Goal: Task Accomplishment & Management: Use online tool/utility

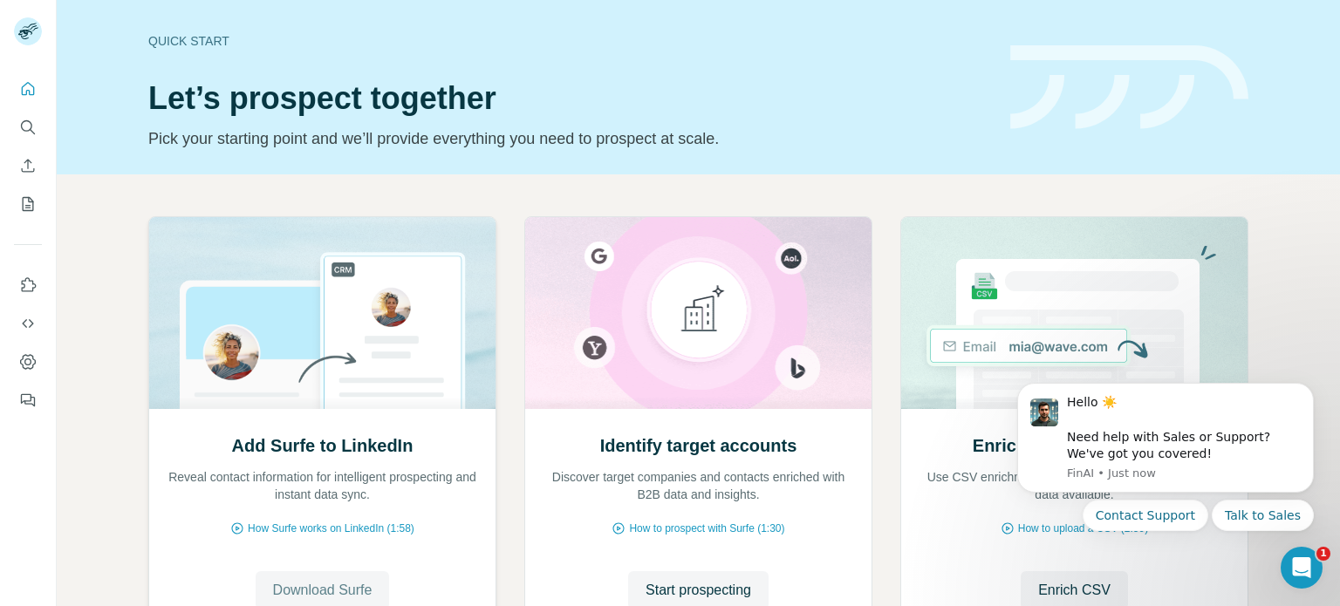
click at [323, 589] on span "Download Surfe" at bounding box center [322, 590] width 99 height 21
click at [1307, 388] on icon "Dismiss notification" at bounding box center [1308, 389] width 6 height 6
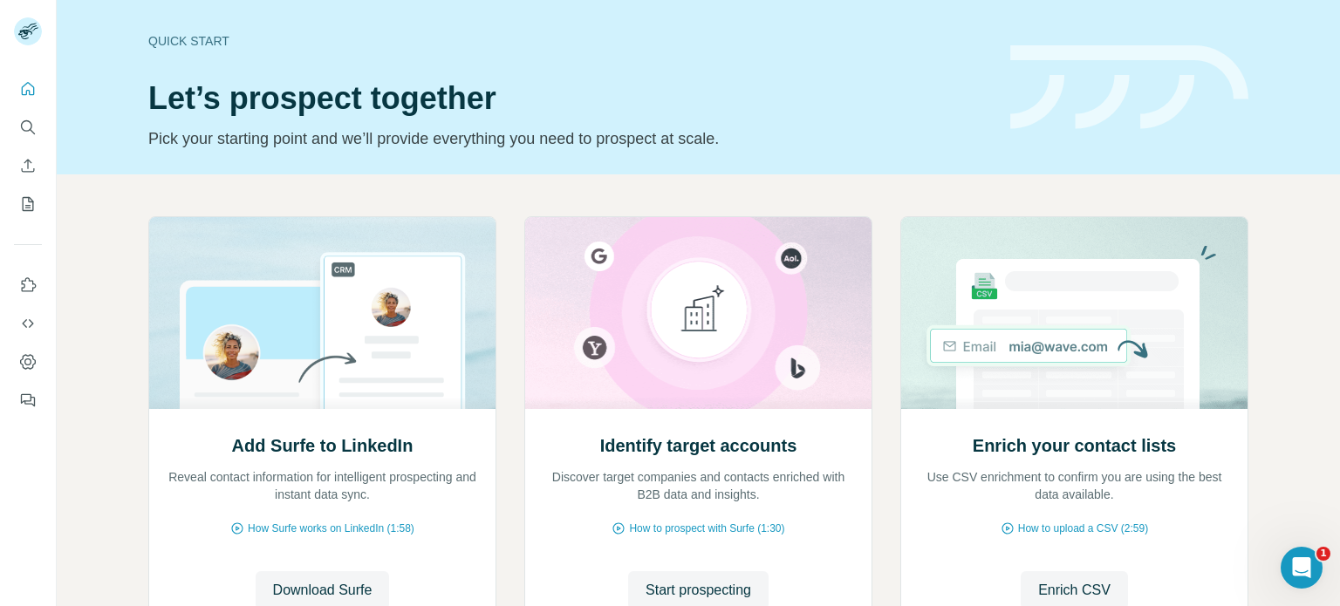
click at [1300, 289] on div "Add Surfe to LinkedIn Reveal contact information for intelligent prospecting an…" at bounding box center [698, 463] width 1283 height 579
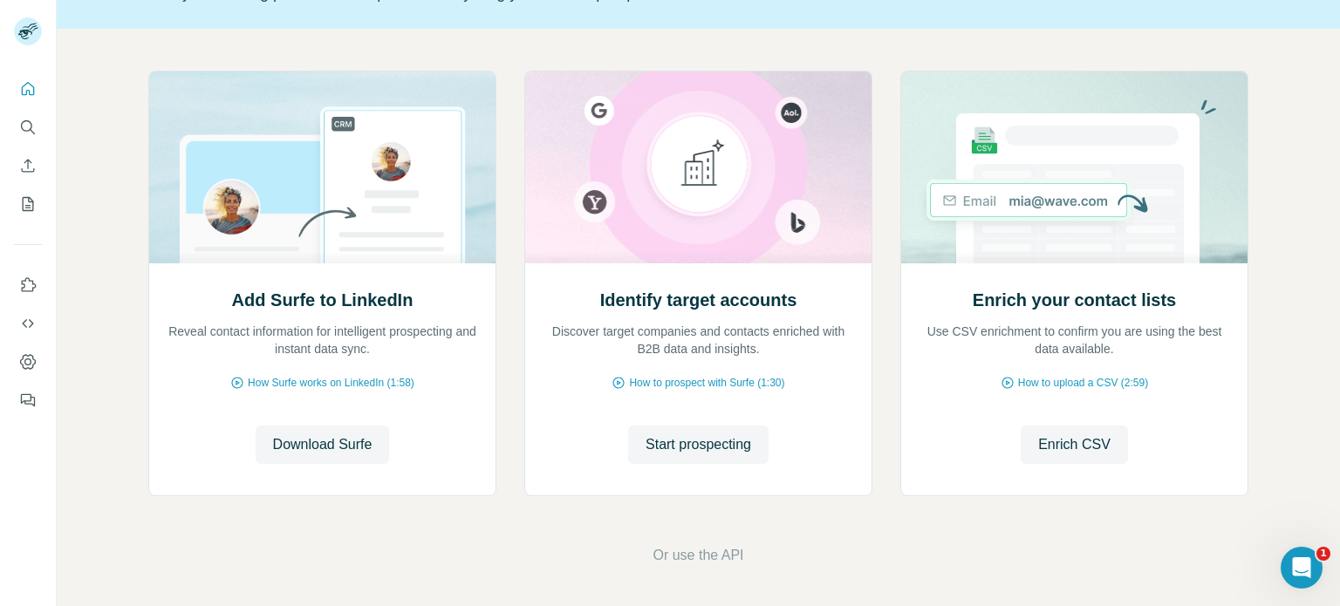
scroll to position [147, 0]
click at [29, 283] on icon "Use Surfe on LinkedIn" at bounding box center [27, 284] width 17 height 17
click at [715, 448] on span "Start prospecting" at bounding box center [698, 443] width 106 height 21
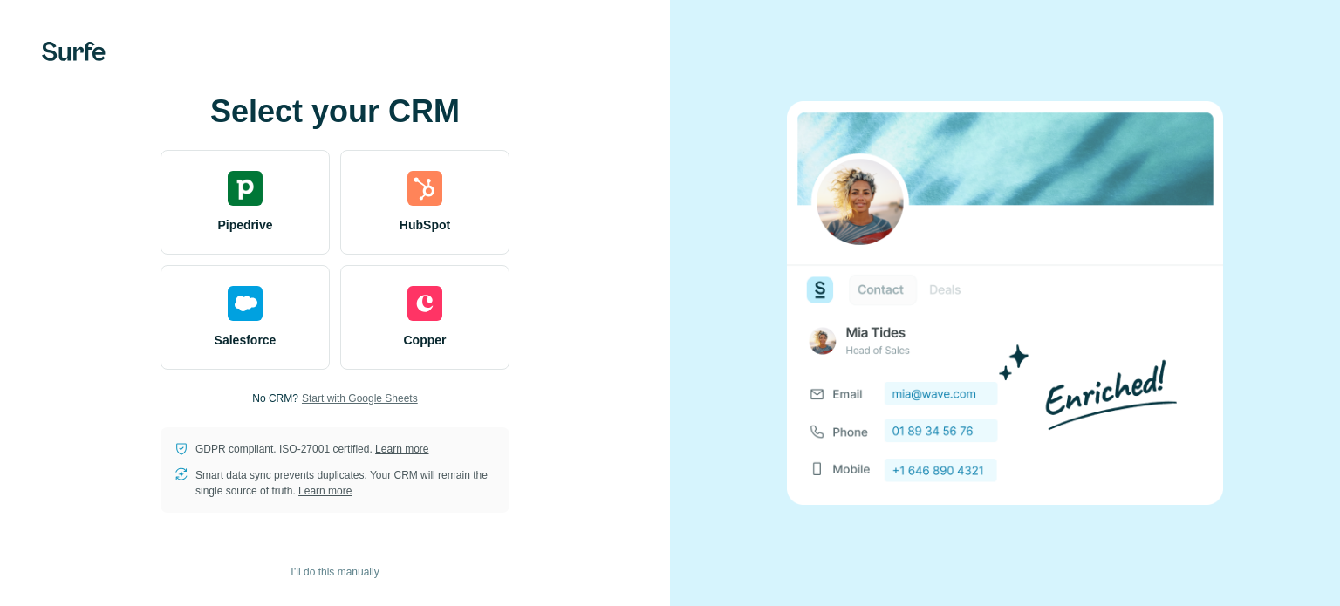
click at [391, 395] on span "Start with Google Sheets" at bounding box center [360, 399] width 116 height 16
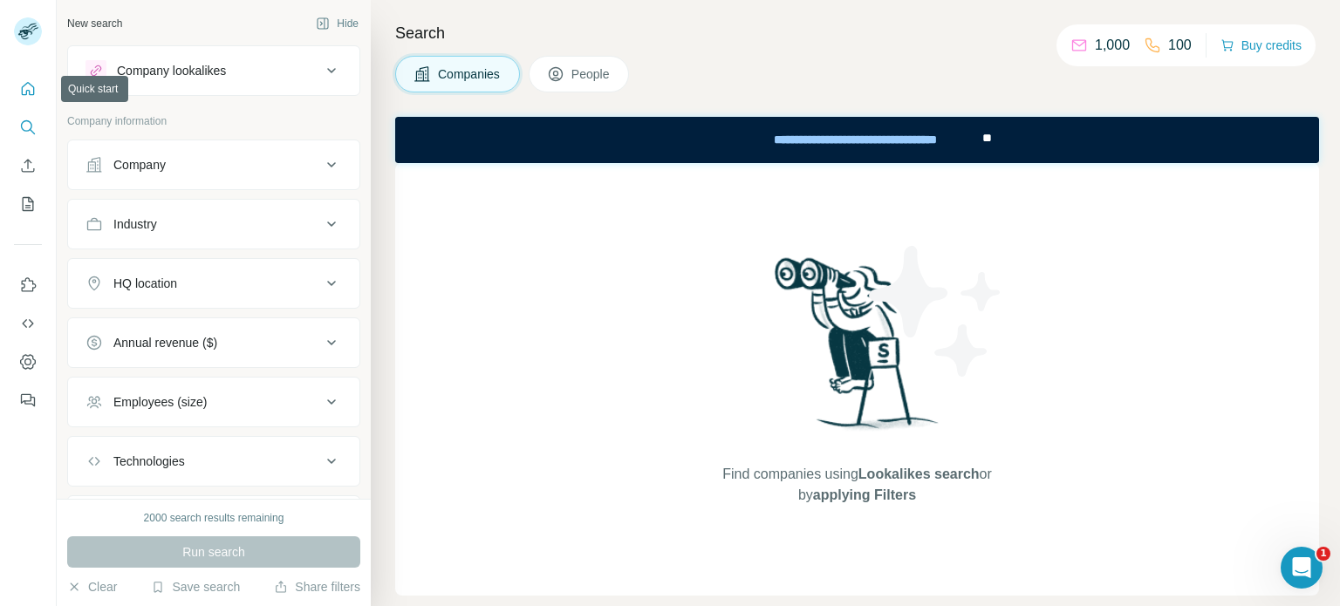
click at [40, 91] on button "Quick start" at bounding box center [28, 88] width 28 height 31
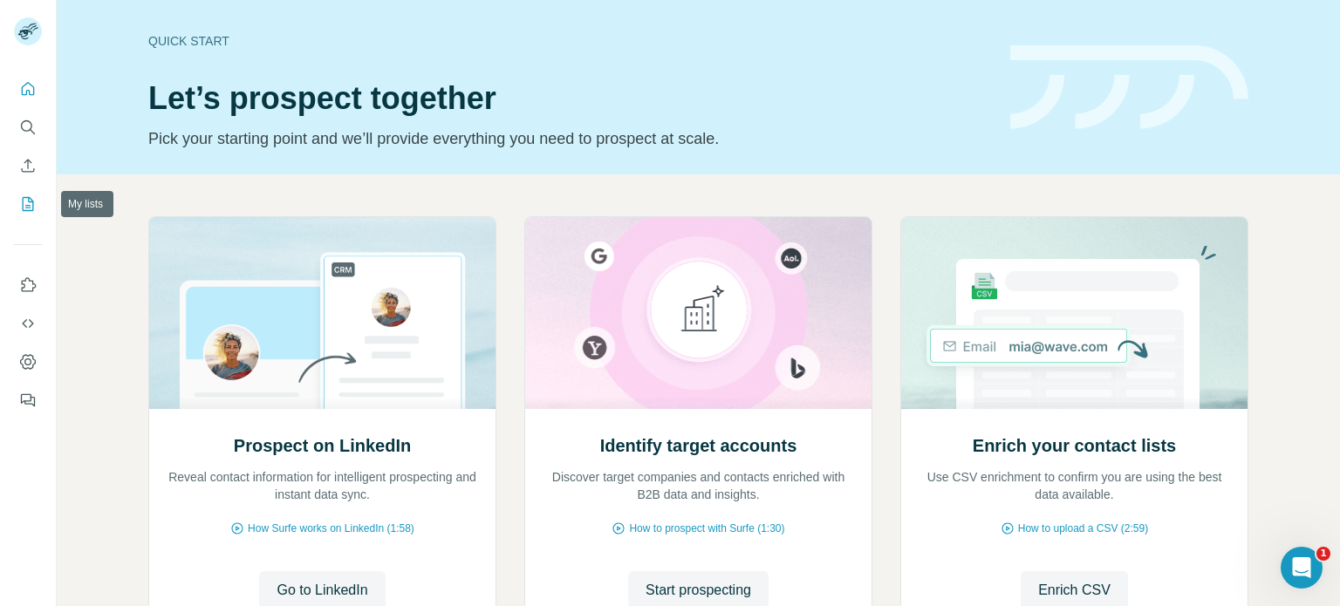
click at [24, 203] on icon "My lists" at bounding box center [27, 203] width 17 height 17
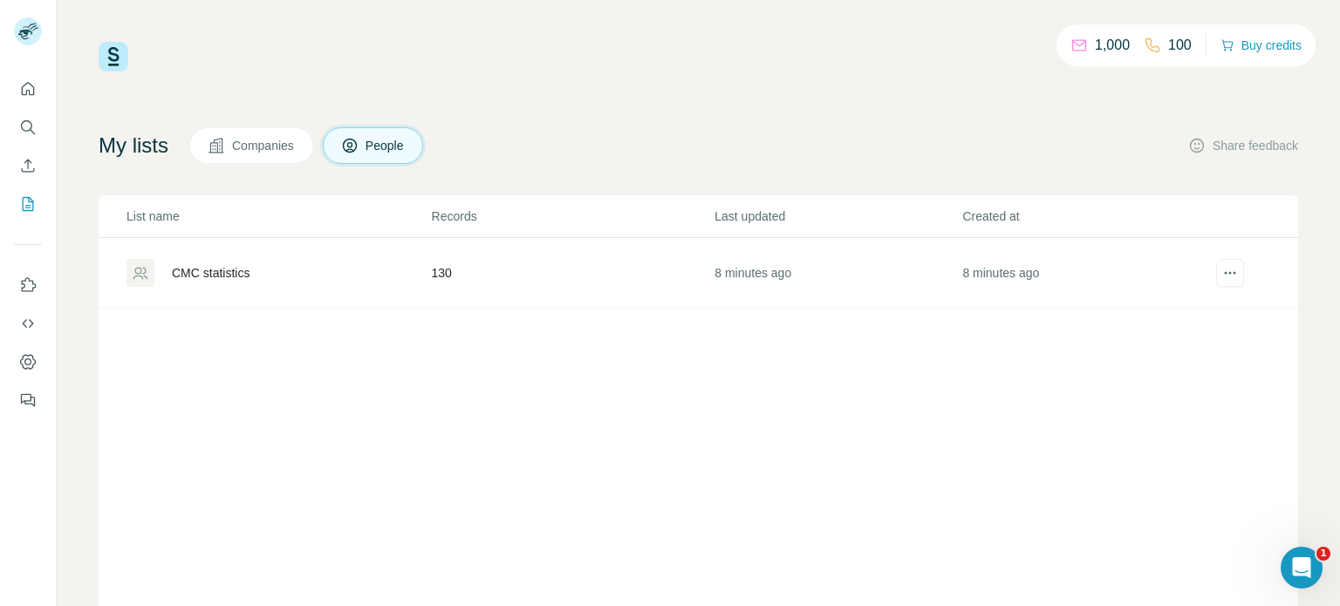
click at [191, 275] on div "CMC statistics" at bounding box center [211, 272] width 78 height 17
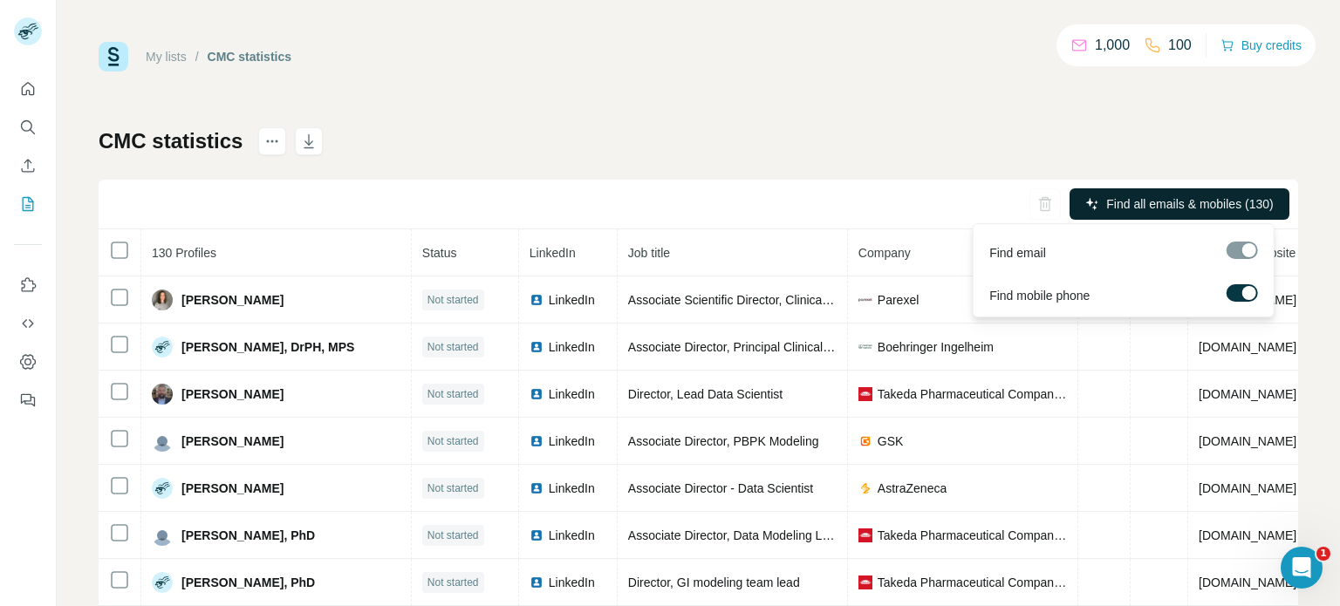
click at [1141, 198] on span "Find all emails & mobiles (130)" at bounding box center [1189, 203] width 167 height 17
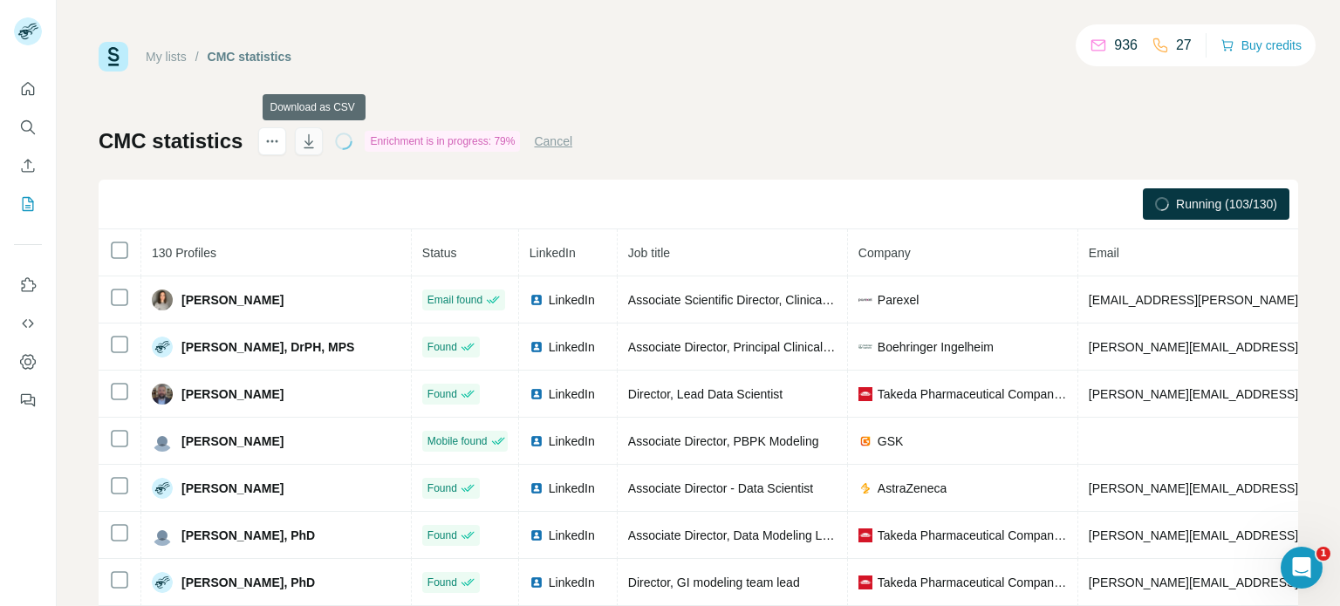
click at [313, 148] on icon "button" at bounding box center [308, 141] width 17 height 17
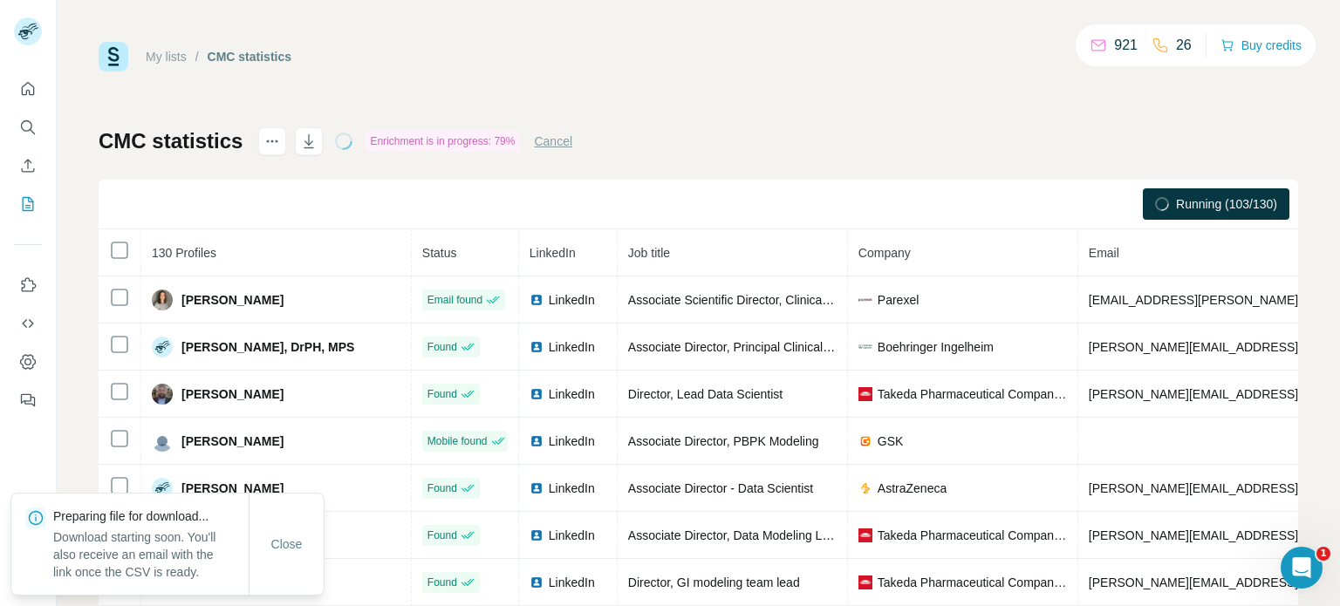
click at [557, 73] on div "My lists / CMC statistics 921 26 Buy credits CMC statistics Enrichment is in pr…" at bounding box center [698, 366] width 1199 height 648
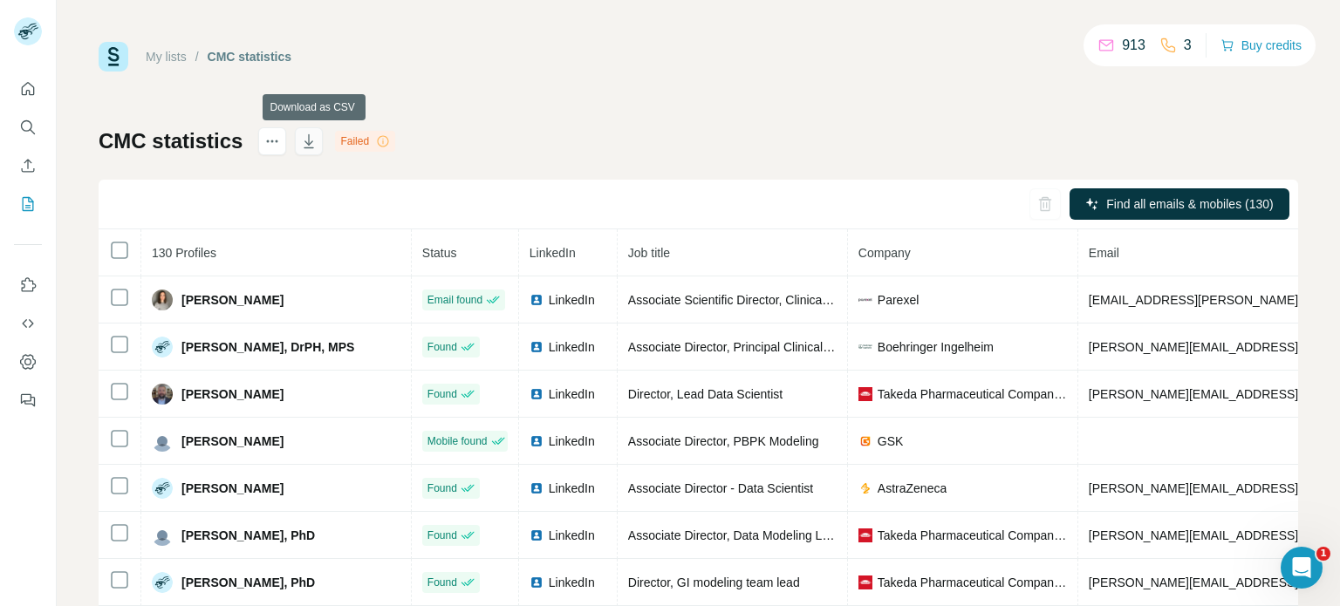
click at [310, 144] on icon "button" at bounding box center [308, 141] width 17 height 17
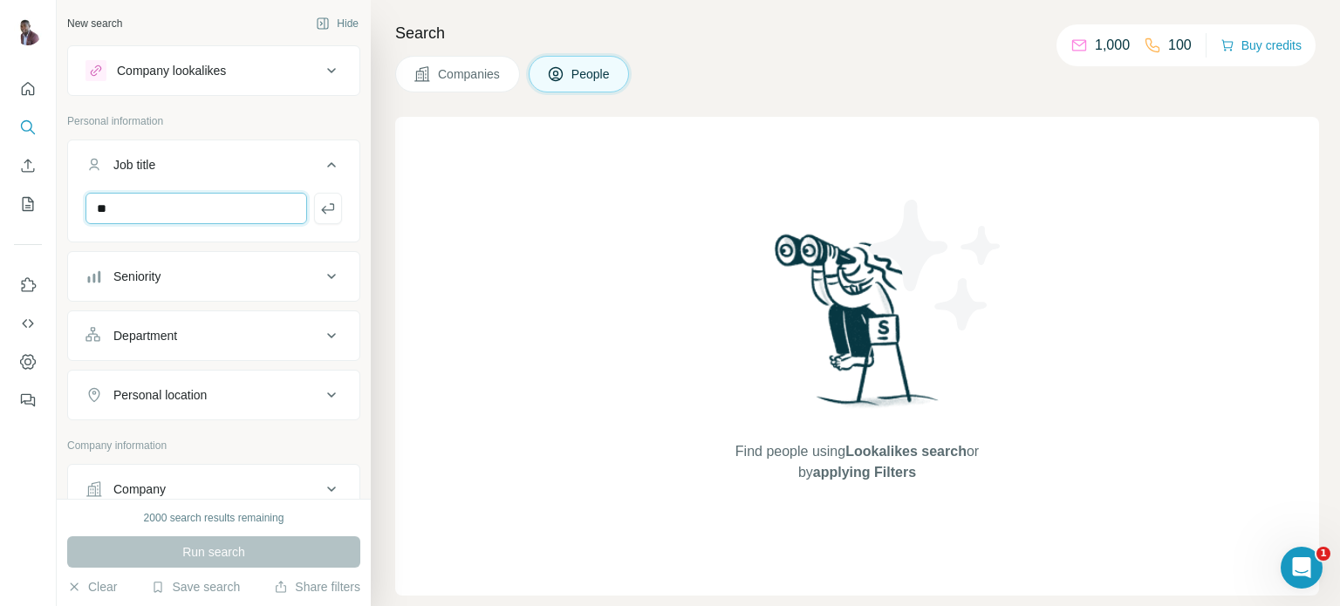
click at [173, 207] on input "**" at bounding box center [196, 208] width 222 height 31
paste input "**********"
type input "**********"
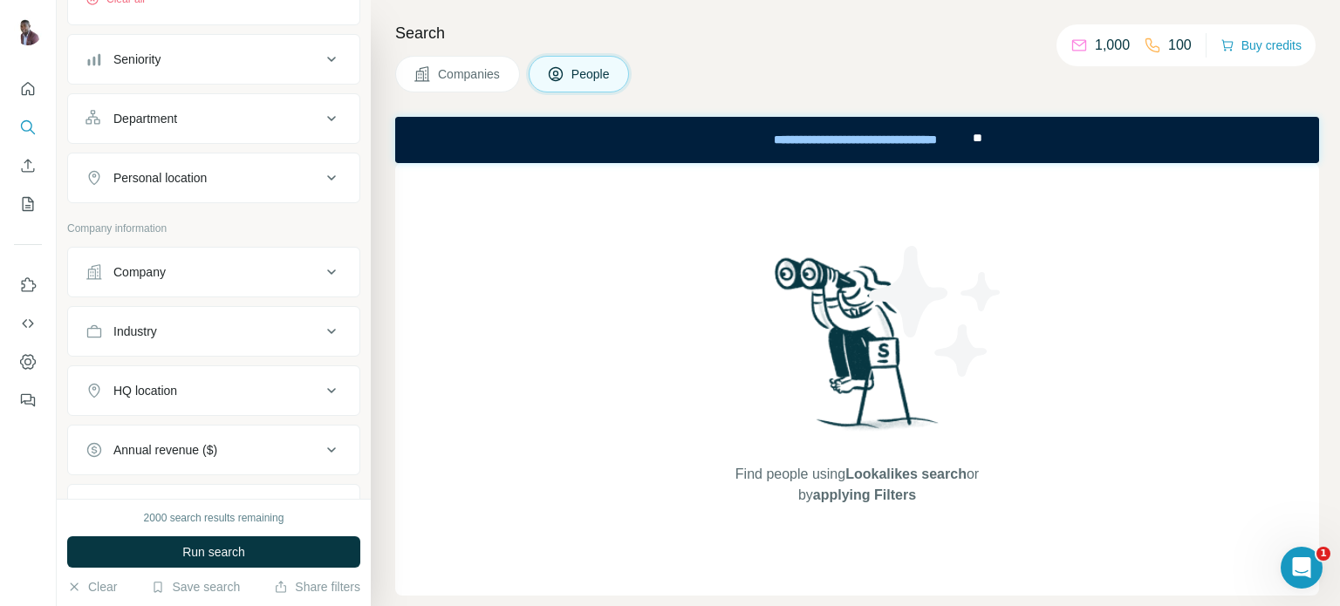
click at [321, 327] on icon at bounding box center [331, 331] width 21 height 21
click at [198, 369] on input at bounding box center [204, 374] width 215 height 19
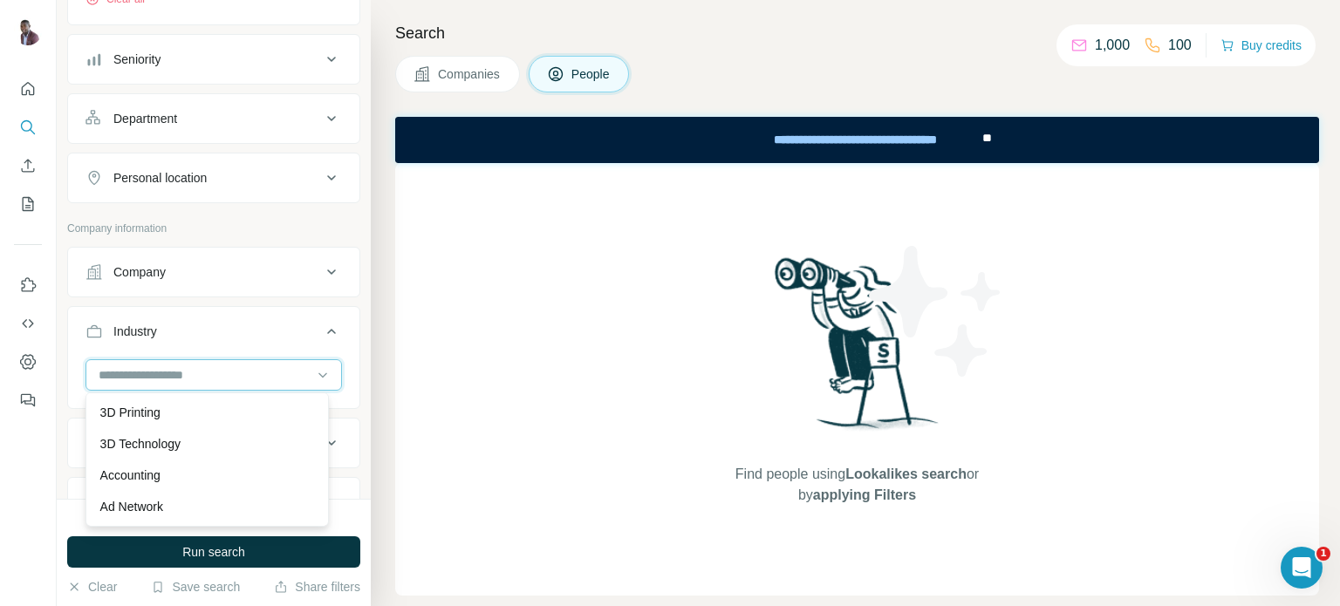
click at [204, 376] on input at bounding box center [204, 374] width 215 height 19
click at [212, 373] on input at bounding box center [204, 374] width 215 height 19
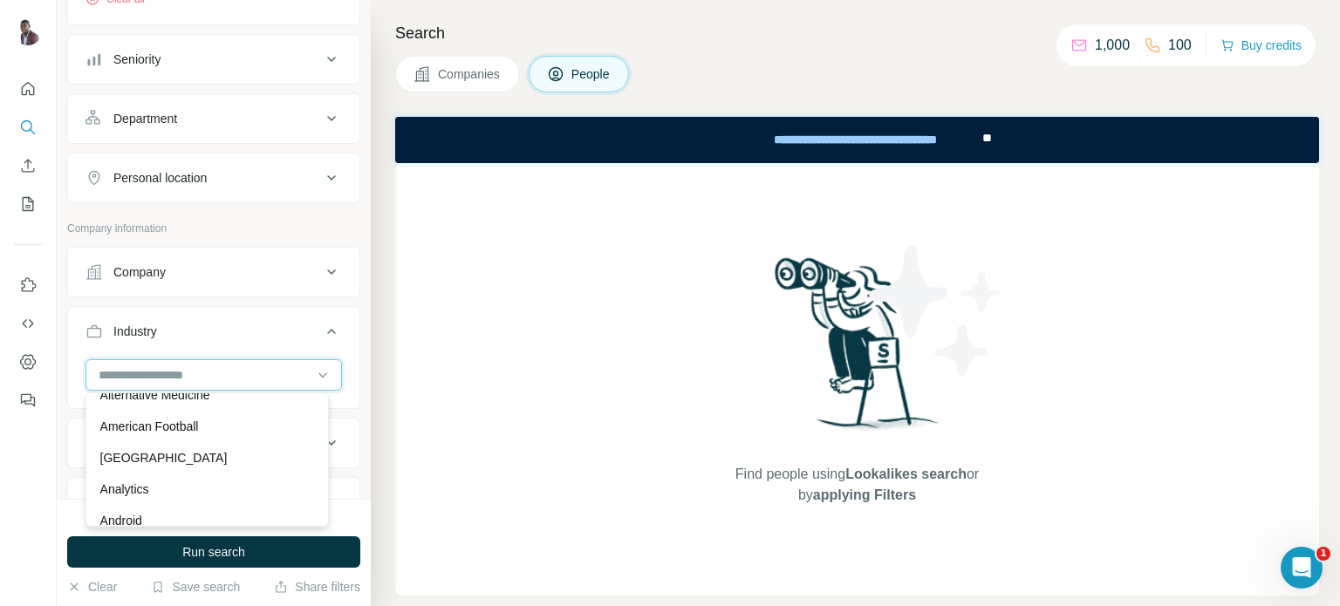
click at [250, 369] on input at bounding box center [204, 374] width 215 height 19
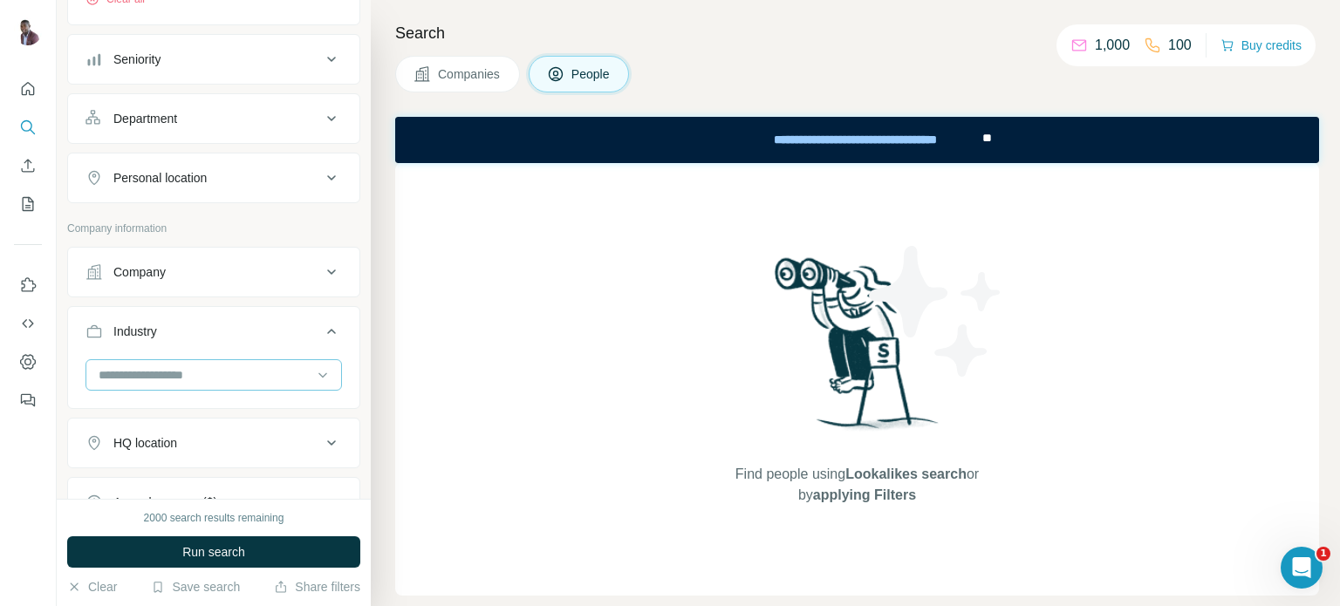
click at [250, 369] on input at bounding box center [204, 374] width 215 height 19
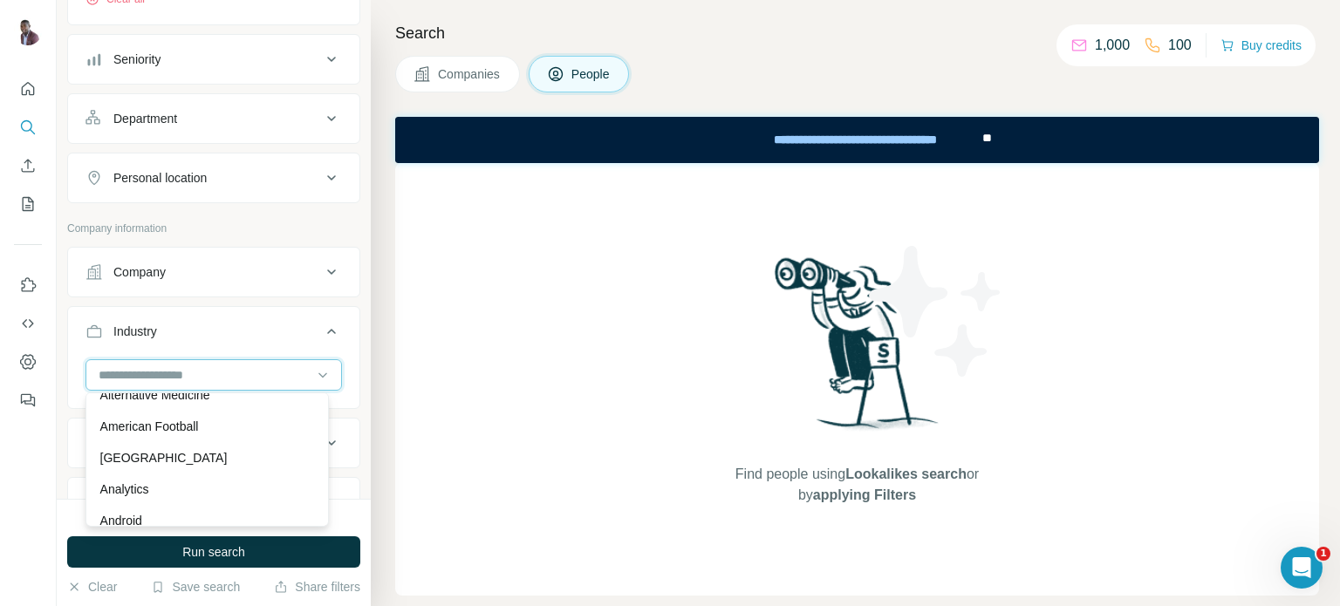
click at [216, 378] on input at bounding box center [204, 374] width 215 height 19
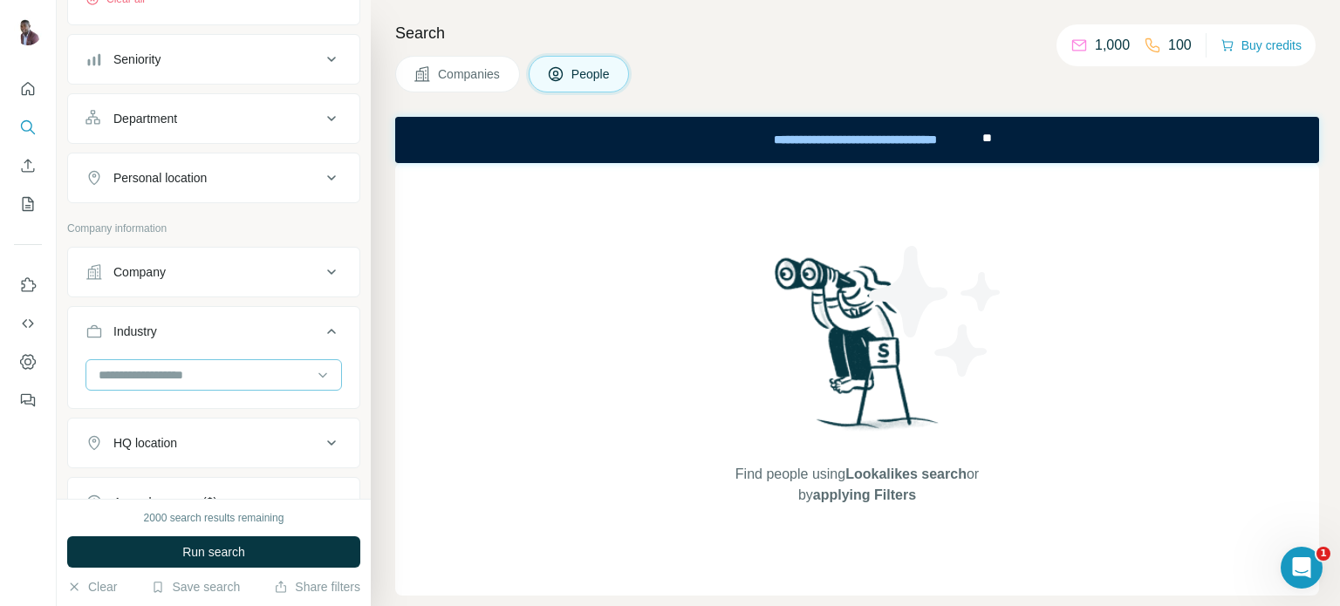
click at [286, 373] on input at bounding box center [204, 374] width 215 height 19
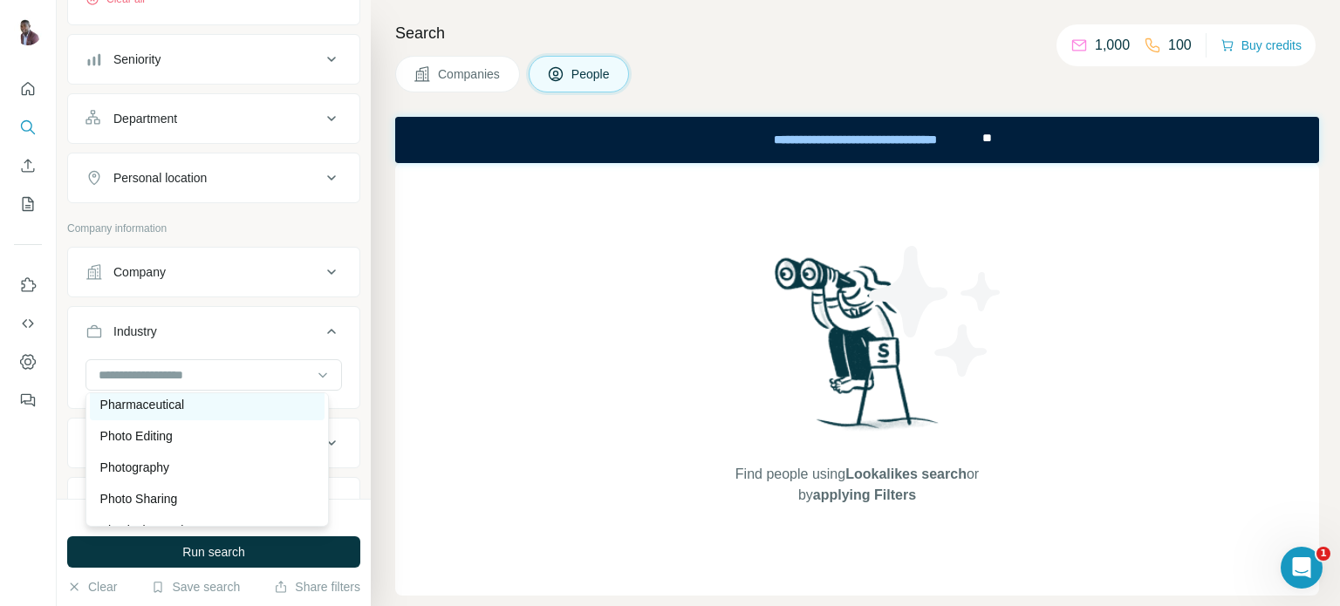
click at [164, 413] on p "Pharmaceutical" at bounding box center [142, 404] width 85 height 17
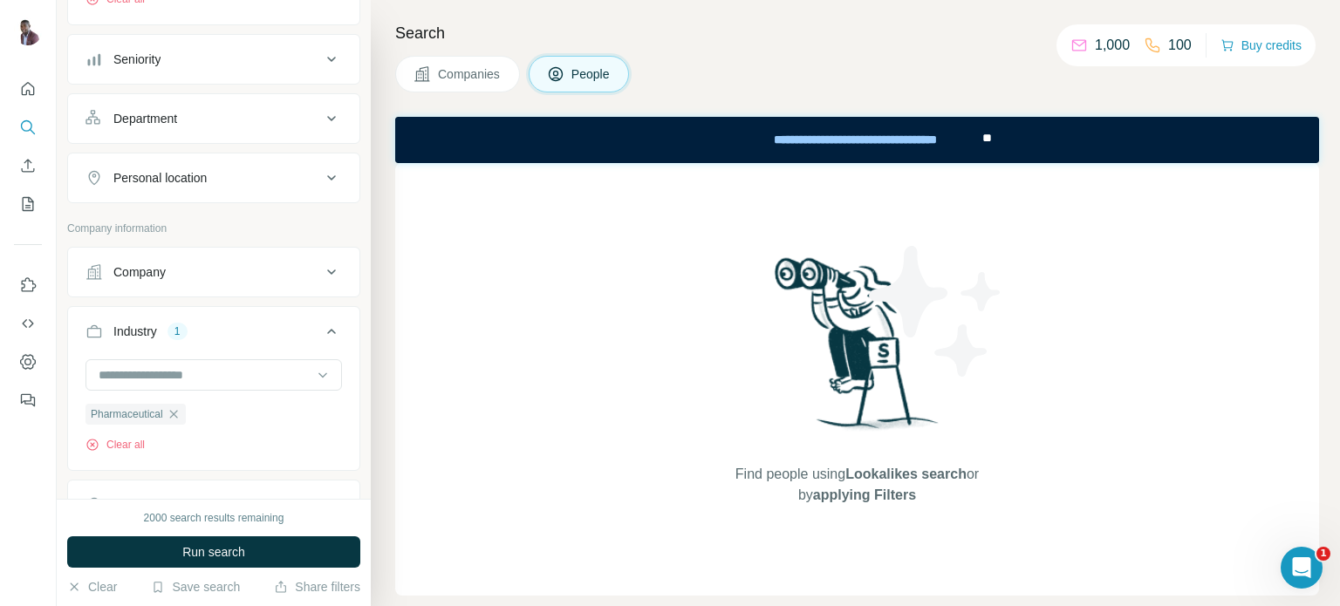
click at [389, 418] on div "Search Companies People Find people using Lookalikes search or by applying Filt…" at bounding box center [855, 303] width 969 height 606
click at [277, 543] on button "Run search" at bounding box center [213, 551] width 293 height 31
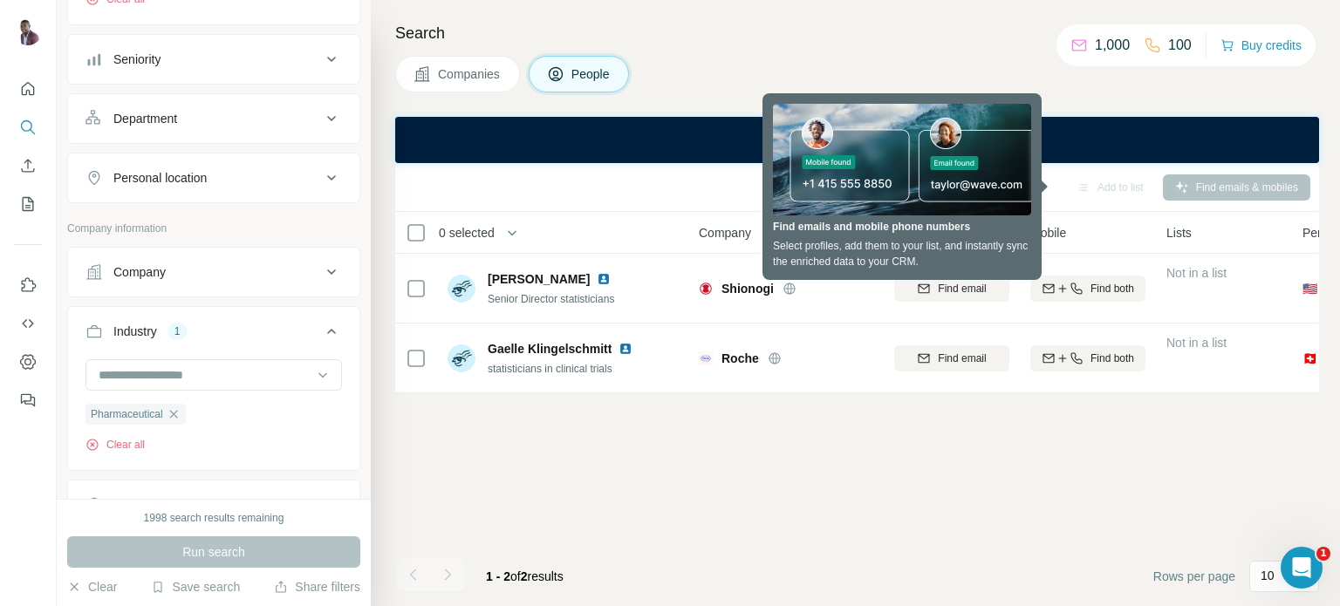
click at [495, 473] on div "Add to list Find emails & mobiles 0 selected People Company Email Mobile Lists …" at bounding box center [857, 384] width 924 height 443
click at [953, 58] on div "Companies People" at bounding box center [857, 74] width 924 height 37
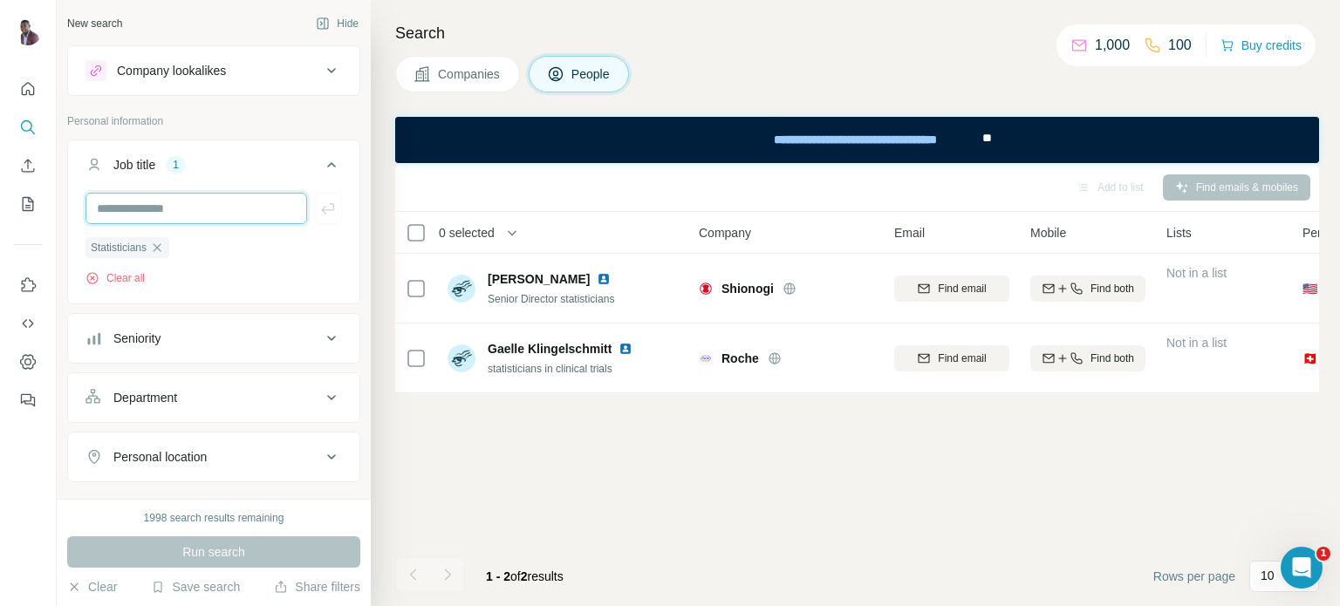
click at [201, 203] on input "text" at bounding box center [196, 208] width 222 height 31
type input "********"
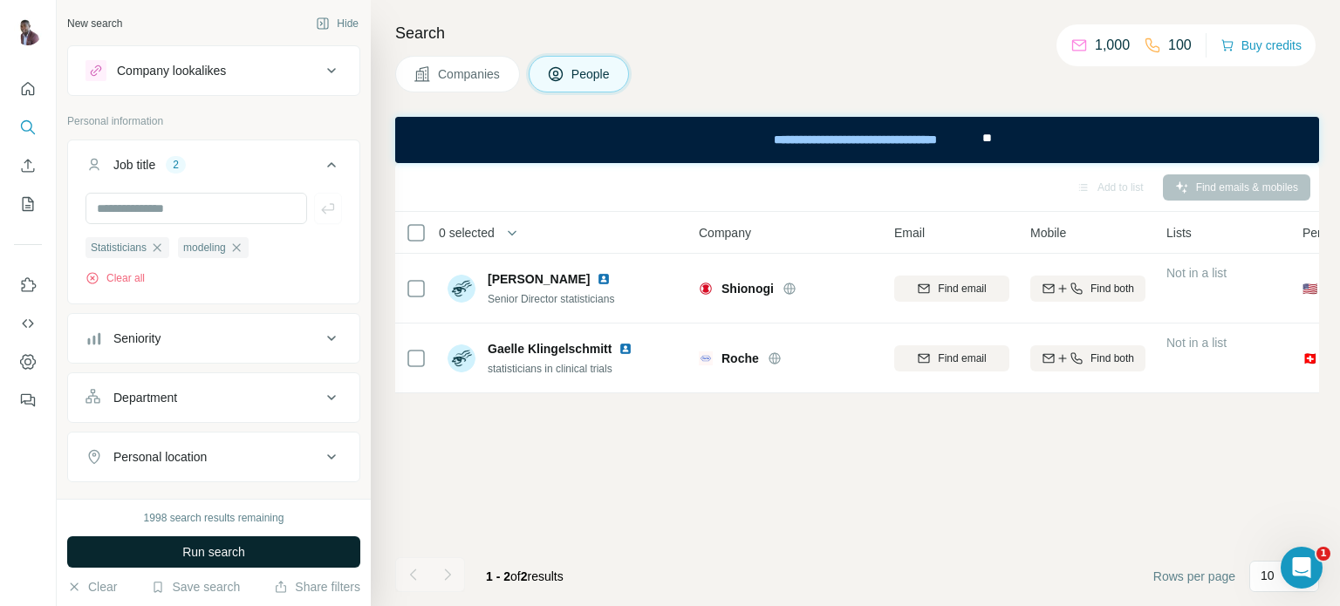
click at [233, 550] on span "Run search" at bounding box center [213, 551] width 63 height 17
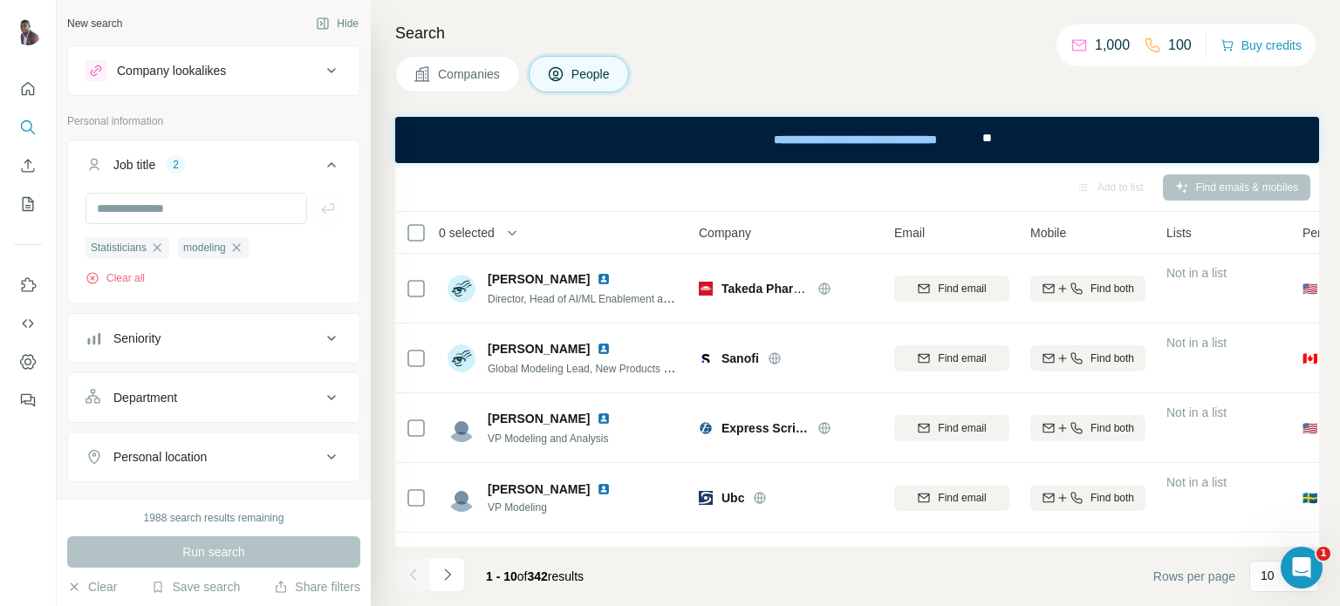
click at [488, 190] on div "Add to list Find emails & mobiles" at bounding box center [857, 187] width 906 height 31
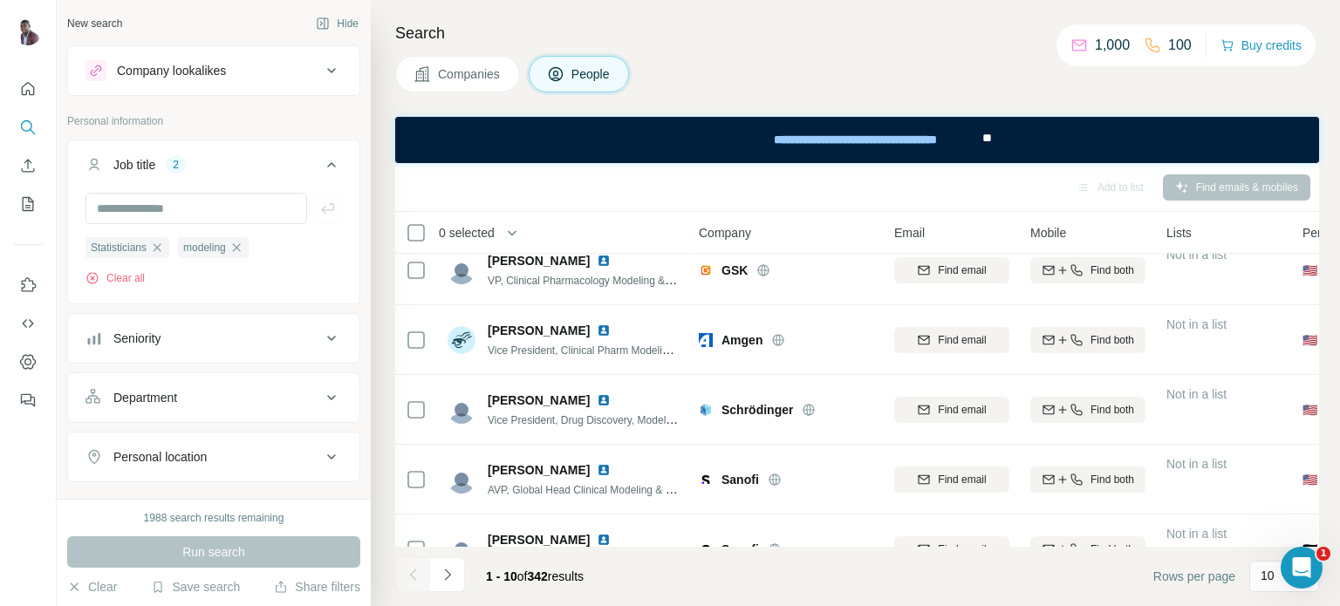
scroll to position [314, 0]
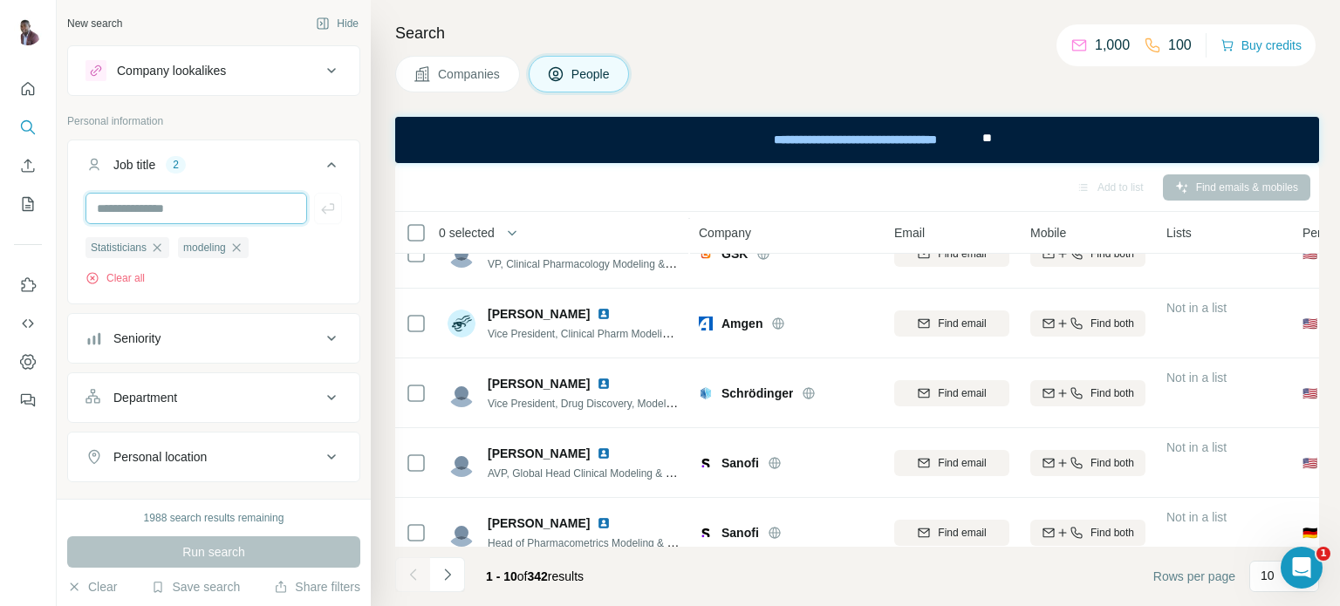
click at [248, 205] on input "text" at bounding box center [196, 208] width 222 height 31
type input "**********"
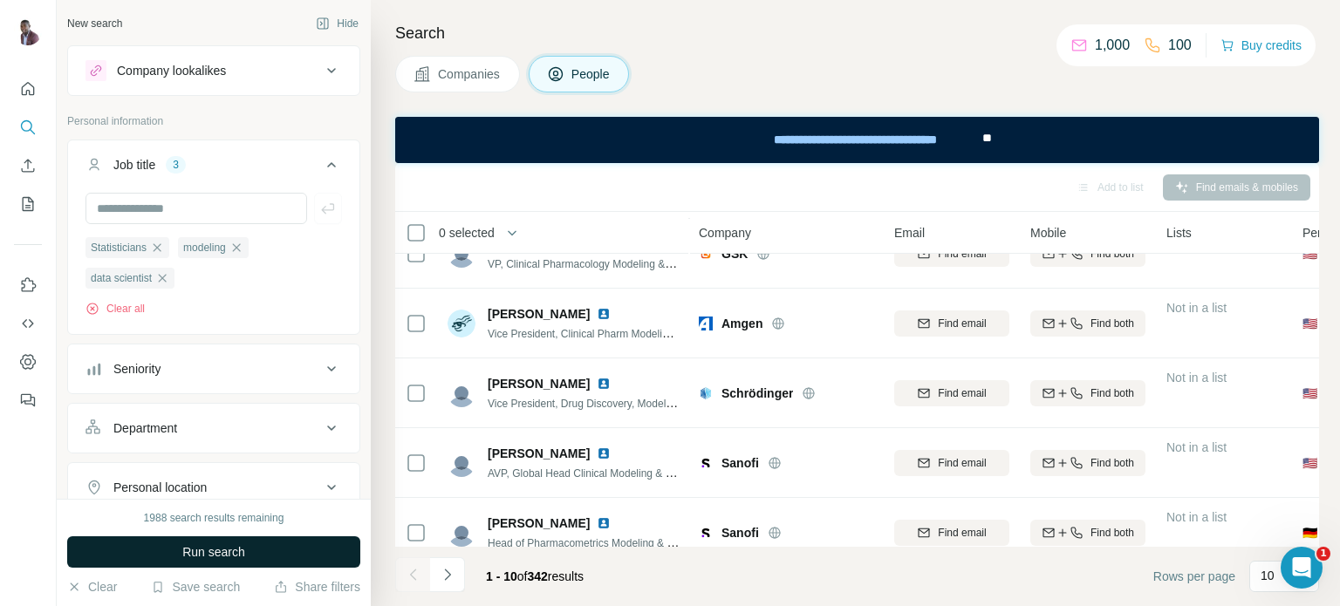
click at [279, 558] on button "Run search" at bounding box center [213, 551] width 293 height 31
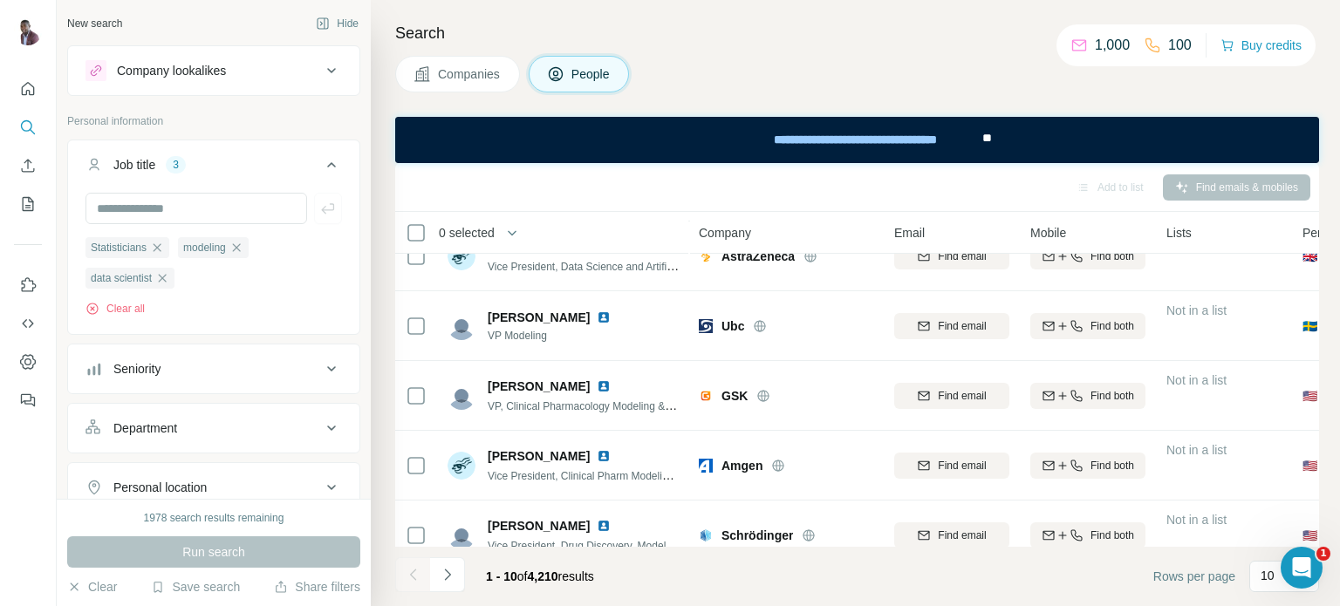
scroll to position [413, 0]
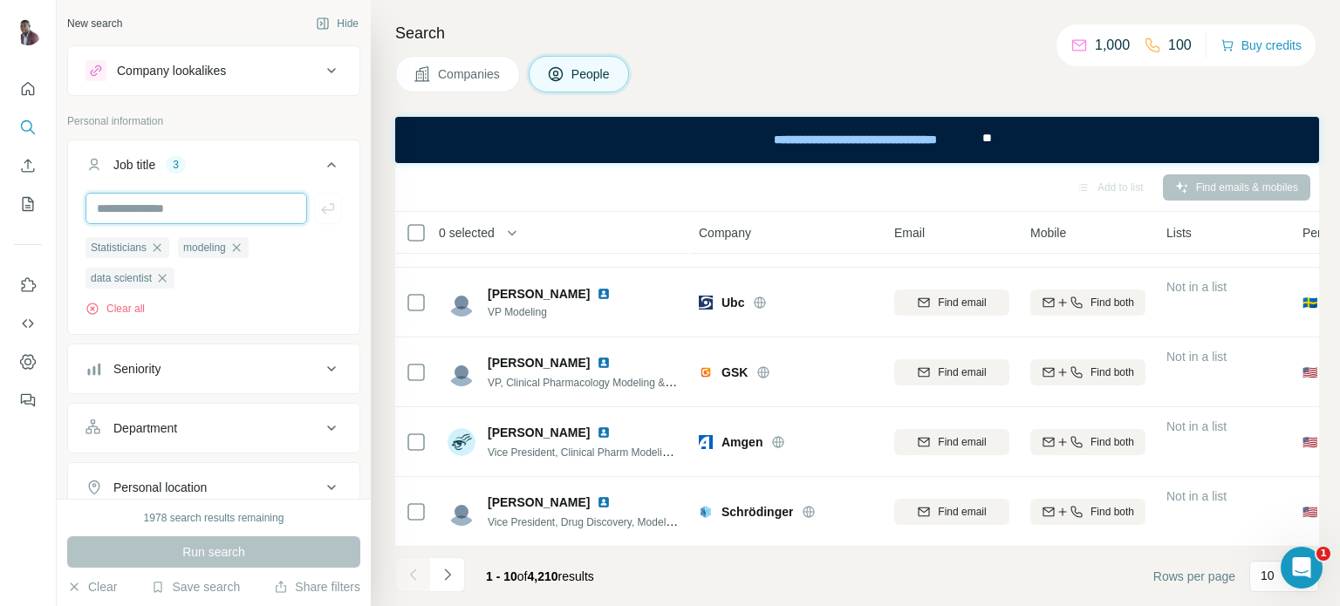
click at [215, 207] on input "text" at bounding box center [196, 208] width 222 height 31
type input "**********"
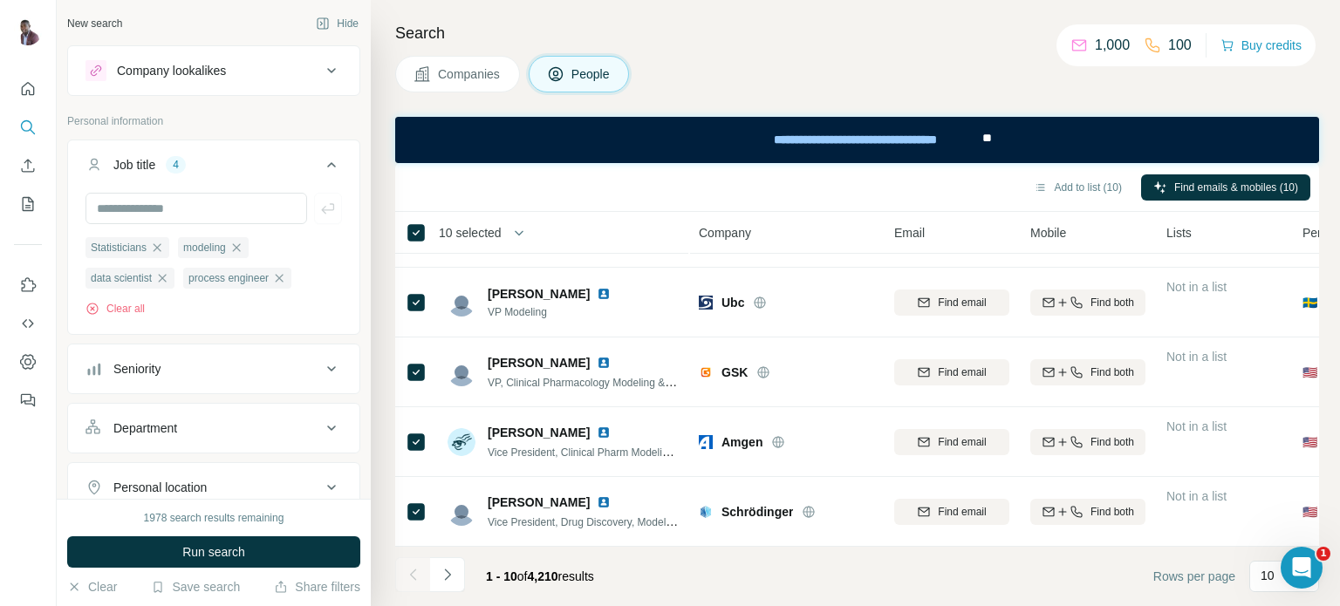
click at [731, 191] on div "Add to list (10) Find emails & mobiles (10)" at bounding box center [857, 187] width 906 height 31
click at [285, 276] on icon "button" at bounding box center [279, 278] width 14 height 14
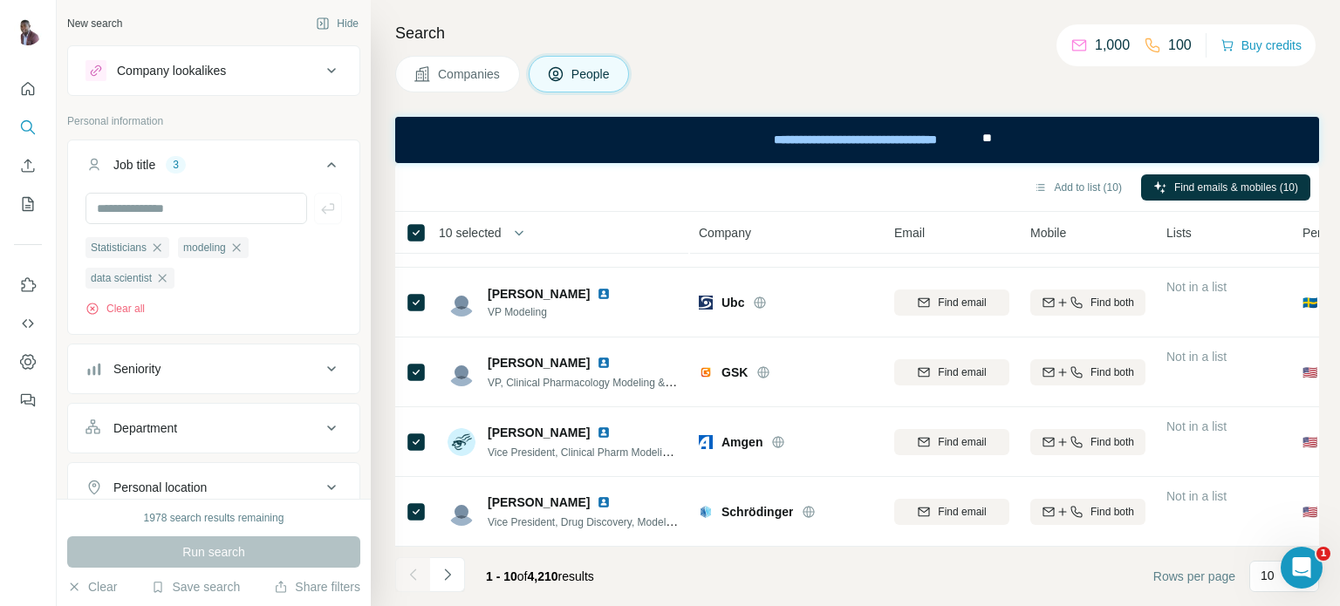
click at [229, 363] on div "Seniority" at bounding box center [202, 368] width 235 height 17
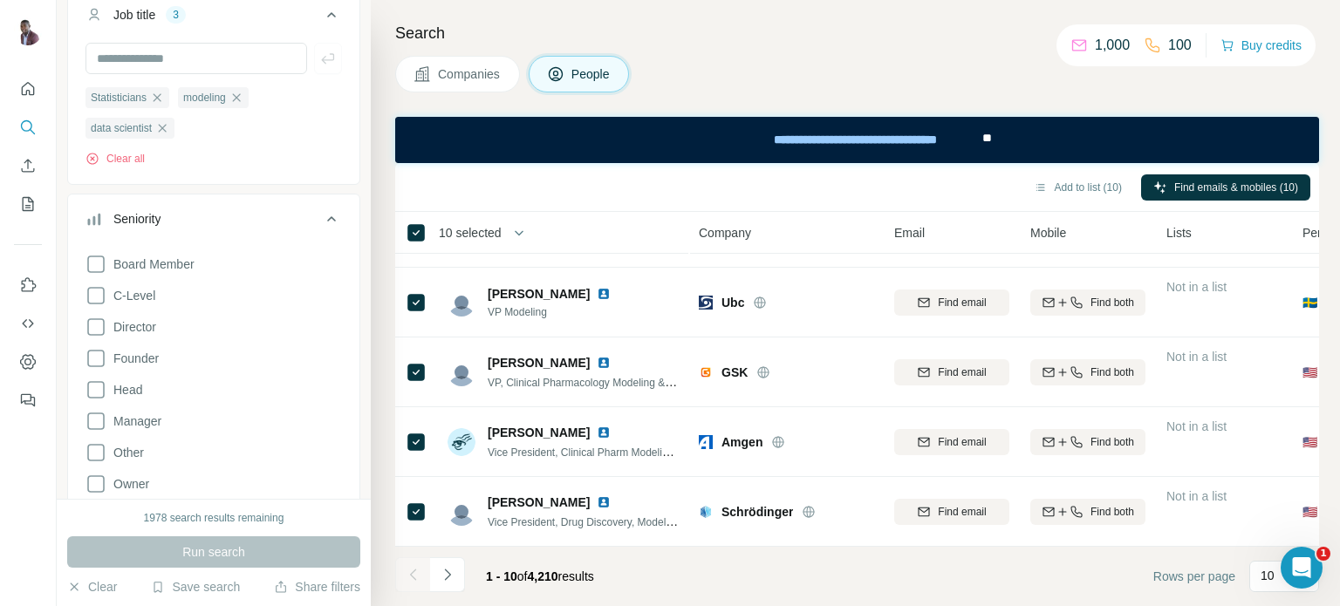
scroll to position [174, 0]
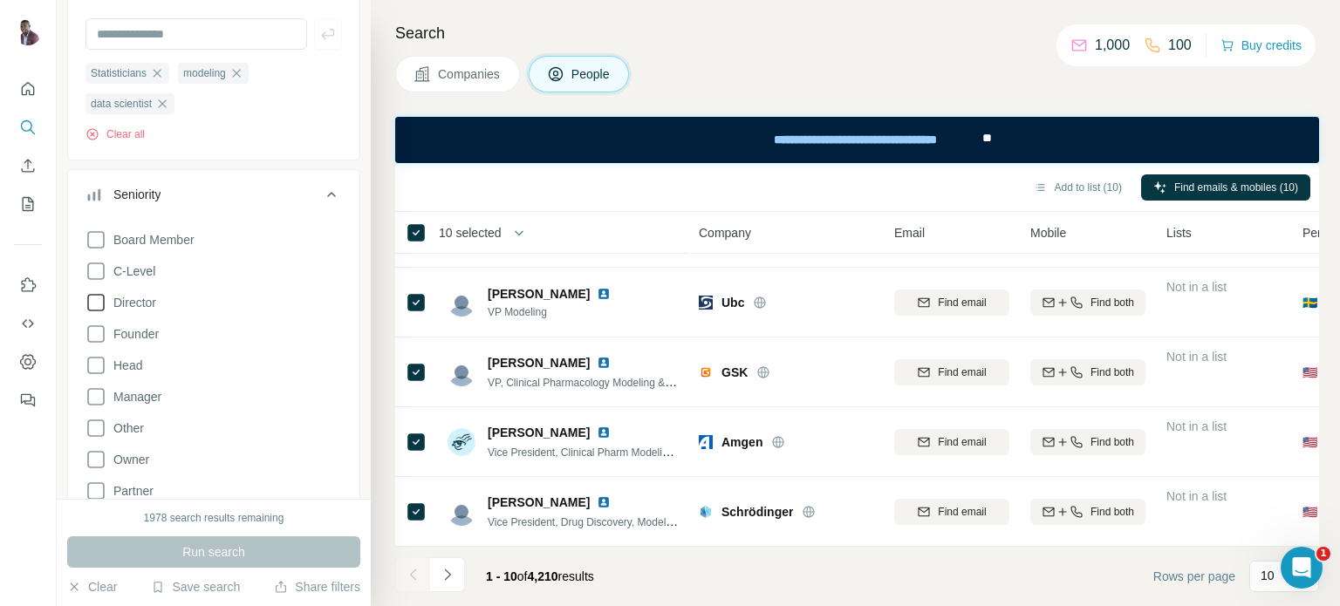
click at [96, 308] on icon at bounding box center [95, 302] width 21 height 21
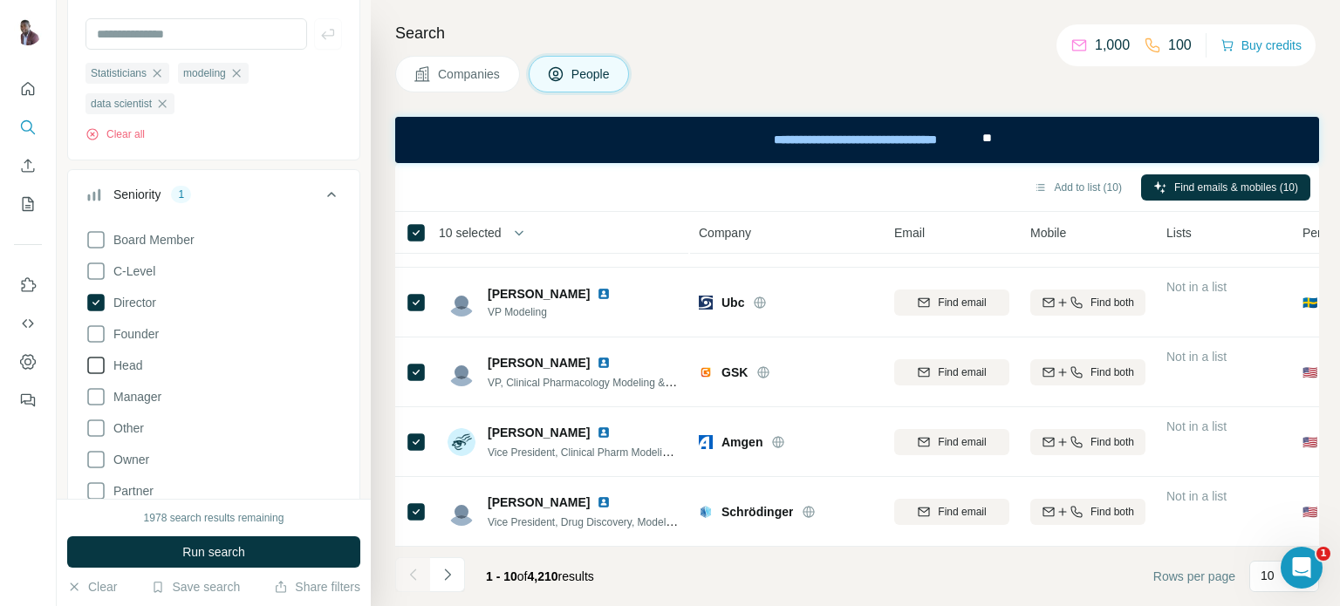
click at [98, 364] on icon at bounding box center [95, 365] width 21 height 21
click at [98, 395] on icon at bounding box center [95, 396] width 21 height 21
click at [150, 547] on button "Run search" at bounding box center [213, 551] width 293 height 31
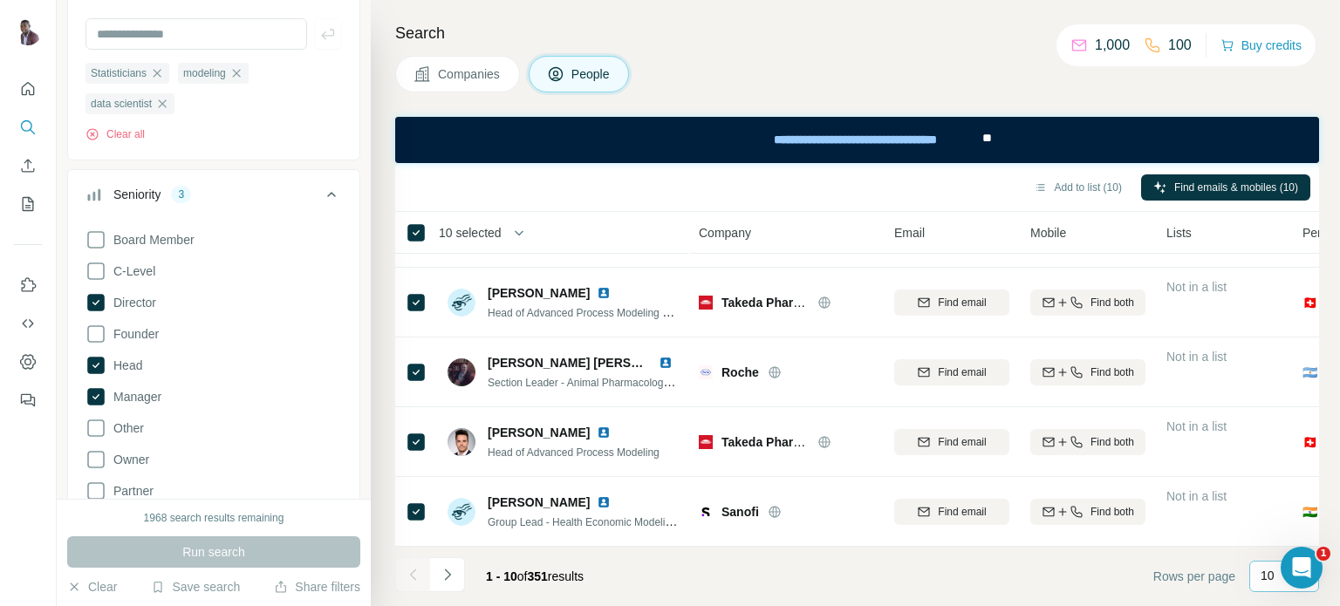
click at [1270, 574] on p "10" at bounding box center [1267, 575] width 14 height 17
click at [1285, 442] on div "60" at bounding box center [1284, 442] width 40 height 17
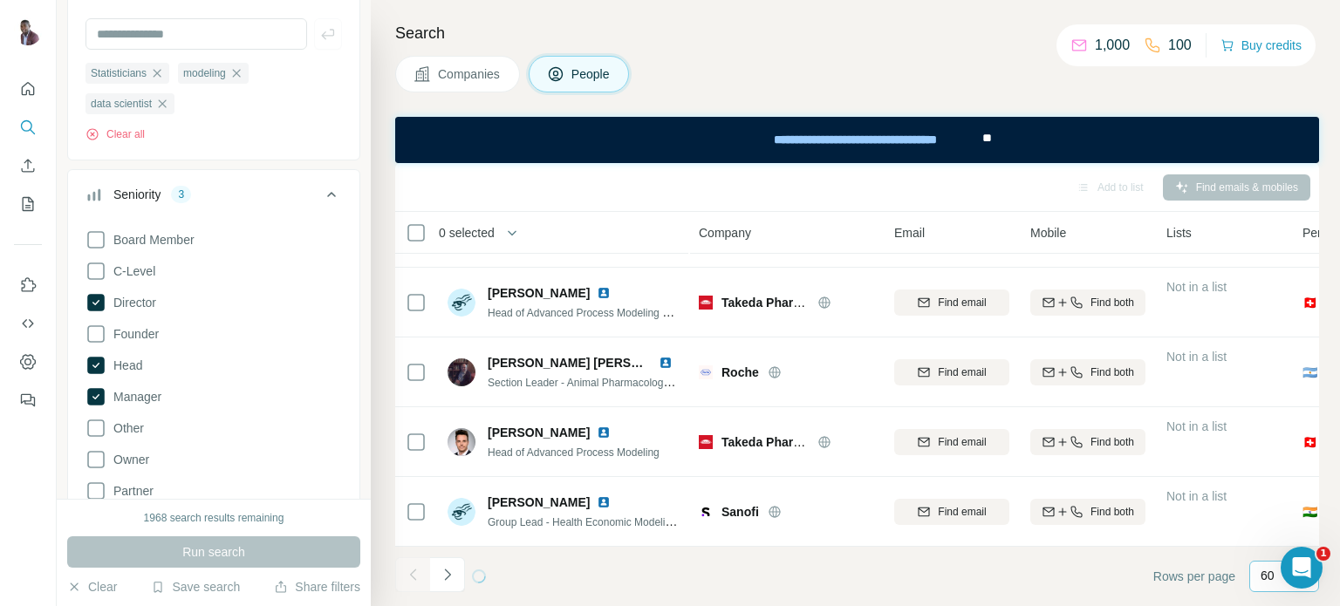
click at [1266, 573] on p "60" at bounding box center [1267, 575] width 14 height 17
click at [1283, 442] on div "60 40 20 10" at bounding box center [1284, 484] width 70 height 134
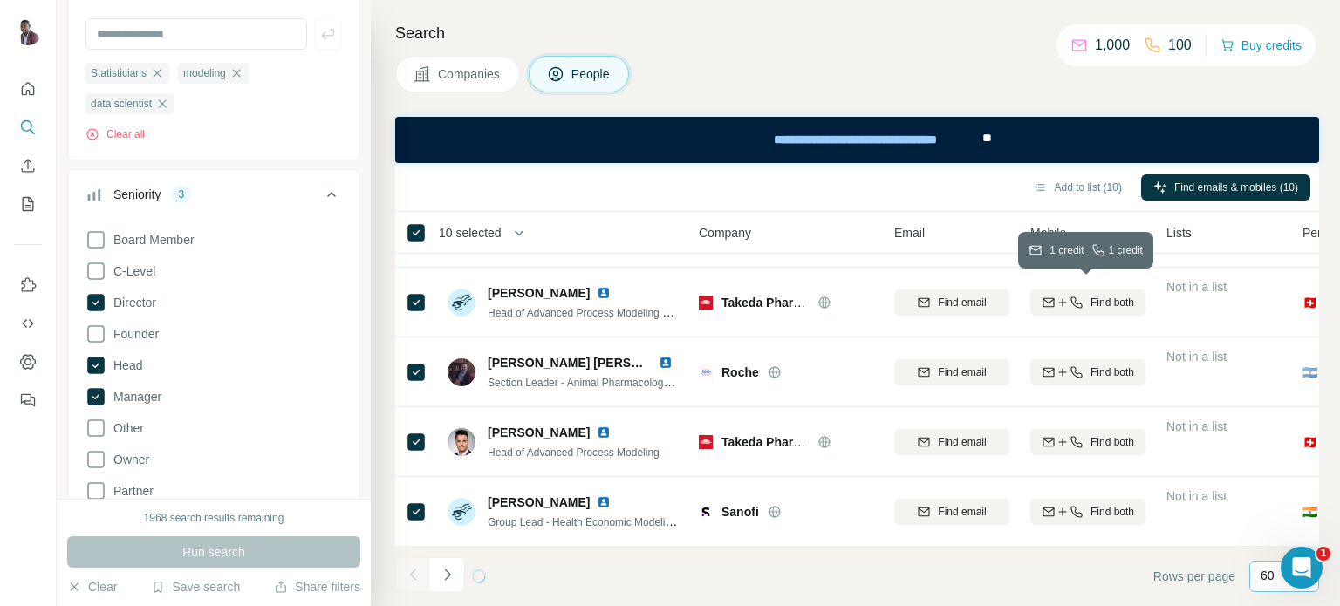
drag, startPoint x: 1085, startPoint y: 188, endPoint x: 1140, endPoint y: 554, distance: 370.4
click at [1140, 554] on div "Add to list (10) Find emails & mobiles (10) 10 selected People Company Email Mo…" at bounding box center [857, 384] width 924 height 443
click at [1255, 582] on div "60" at bounding box center [1284, 576] width 70 height 31
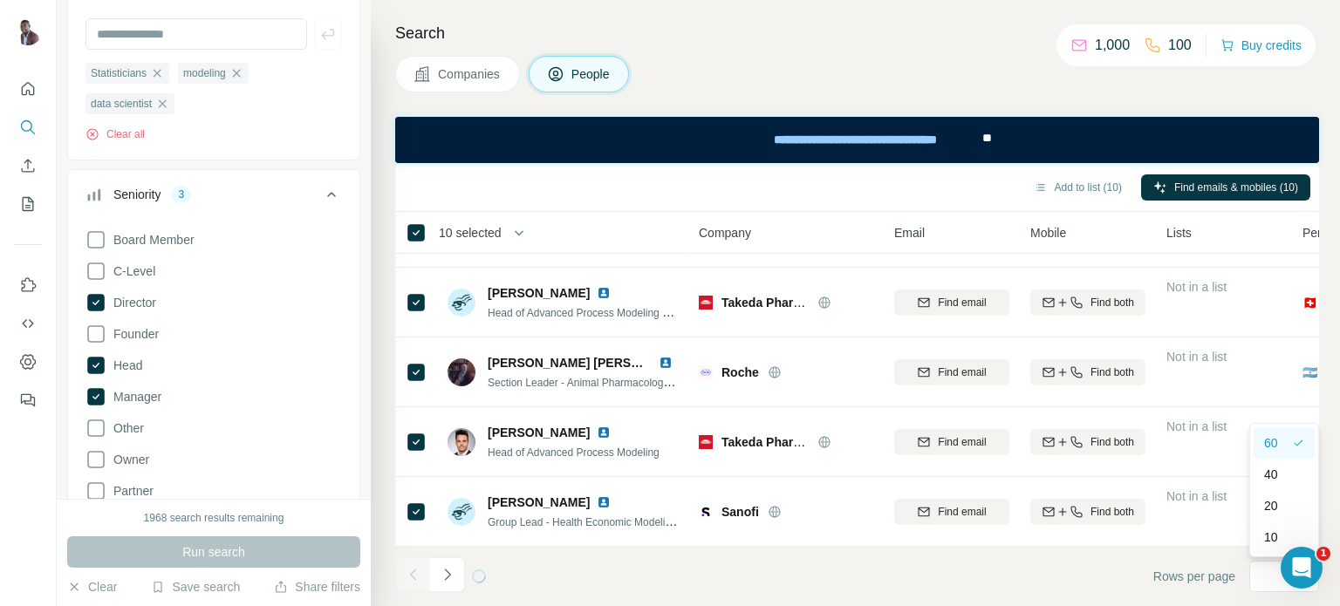
click at [1276, 444] on p "60" at bounding box center [1271, 442] width 14 height 17
click at [1065, 188] on button "Add to list (10)" at bounding box center [1077, 187] width 113 height 26
click at [1069, 183] on button "Add to list (10)" at bounding box center [1077, 187] width 113 height 26
click at [1075, 188] on button "Add to list (10)" at bounding box center [1077, 187] width 113 height 26
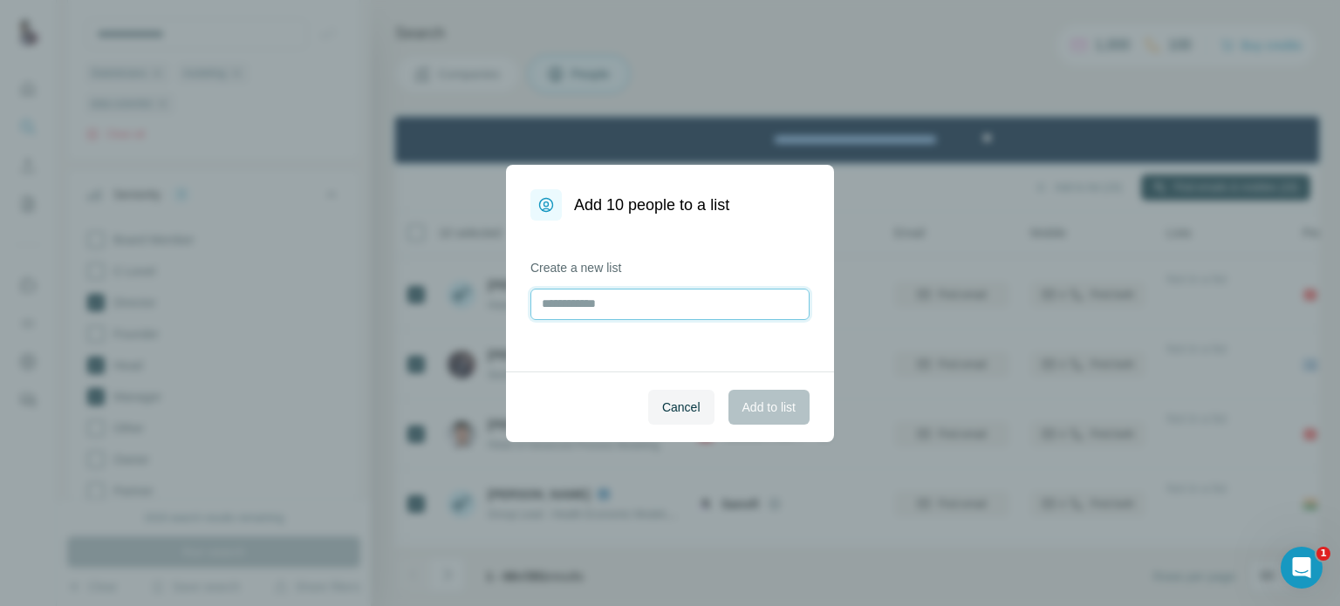
click at [739, 297] on input "text" at bounding box center [669, 304] width 279 height 31
type input "**********"
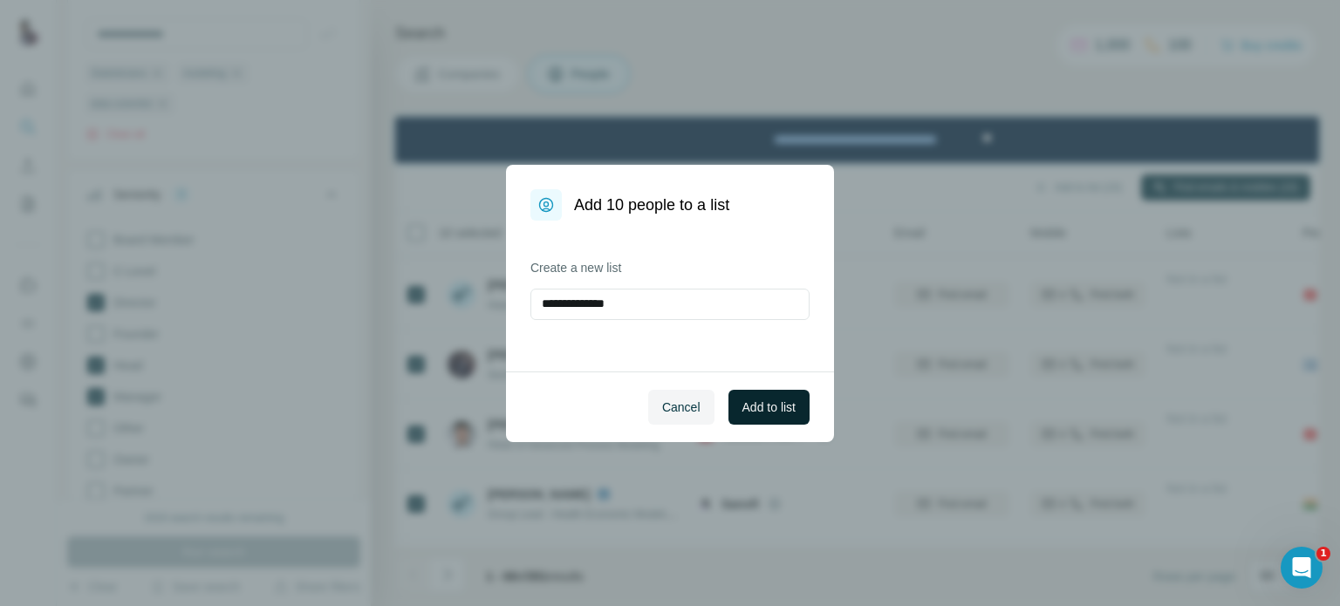
click at [747, 407] on span "Add to list" at bounding box center [768, 407] width 53 height 17
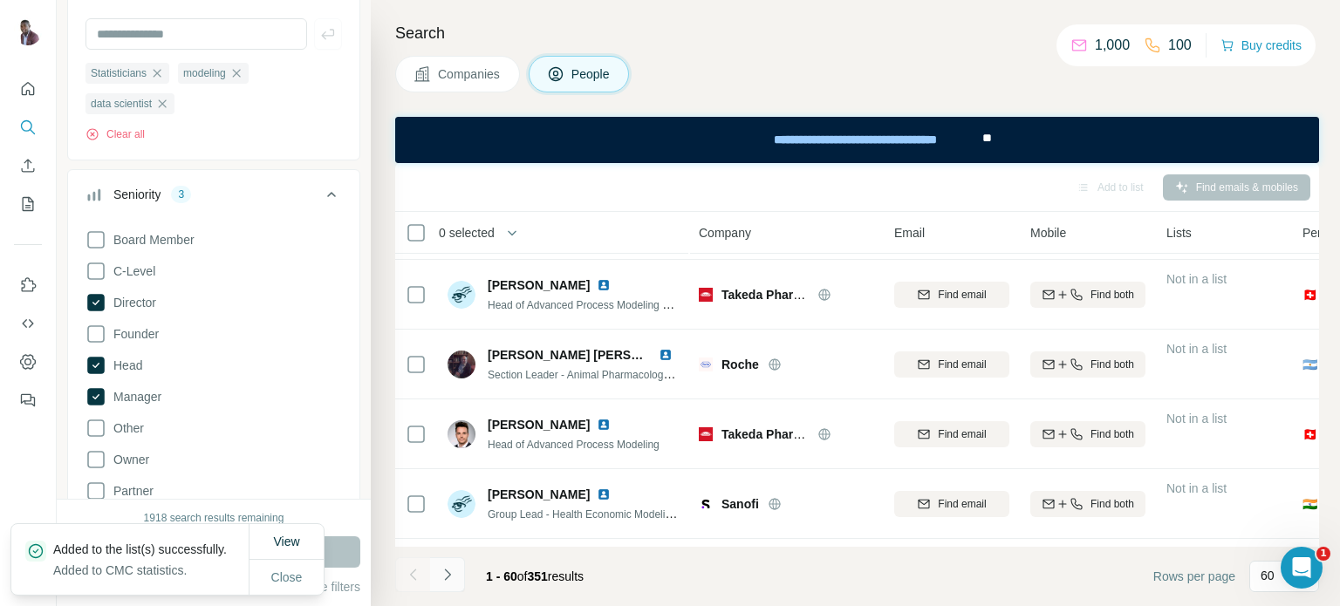
click at [440, 572] on icon "Navigate to next page" at bounding box center [447, 574] width 17 height 17
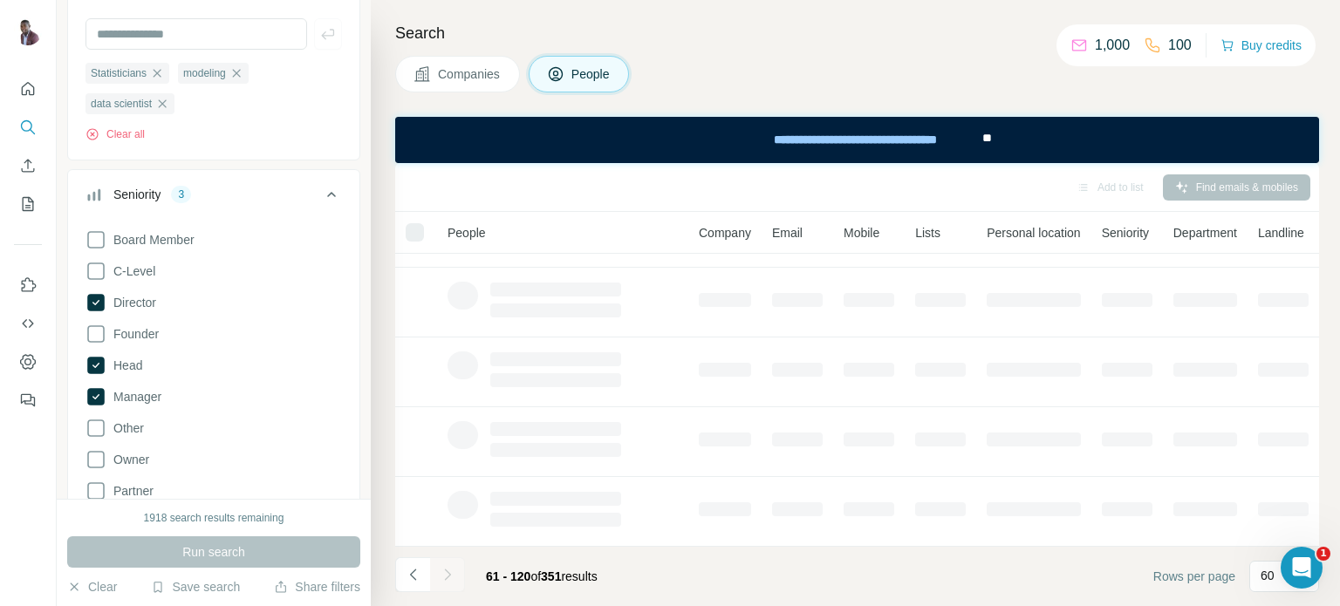
click at [410, 229] on div at bounding box center [415, 232] width 18 height 18
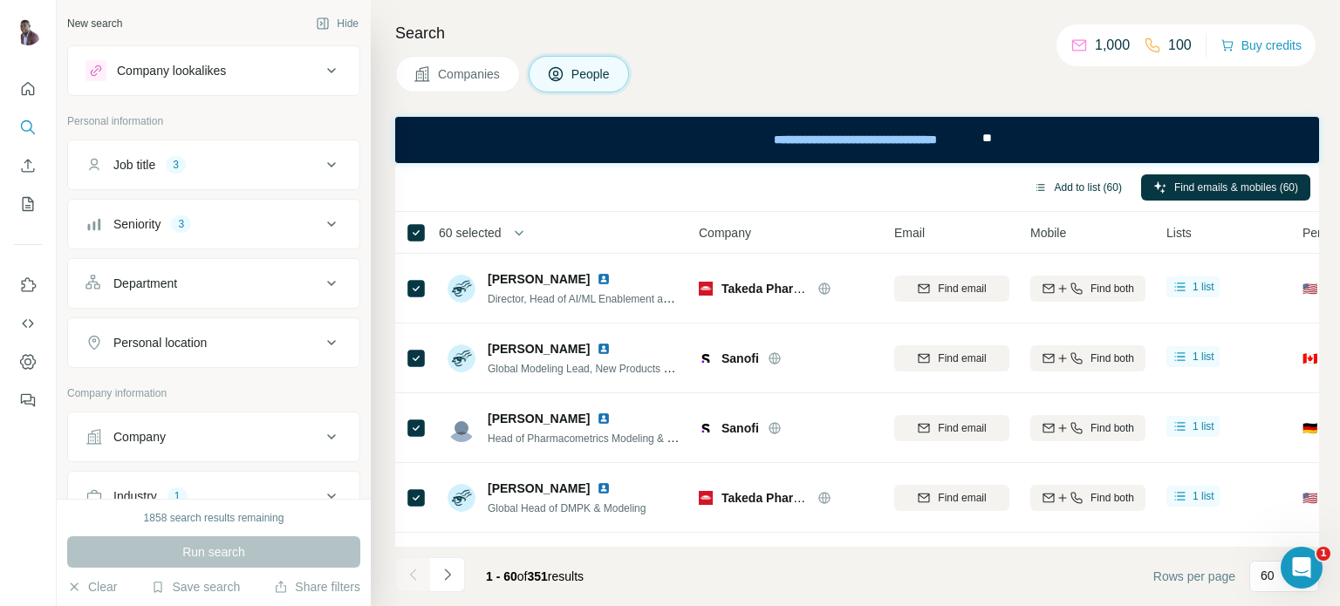
click at [1049, 185] on button "Add to list (60)" at bounding box center [1077, 187] width 113 height 26
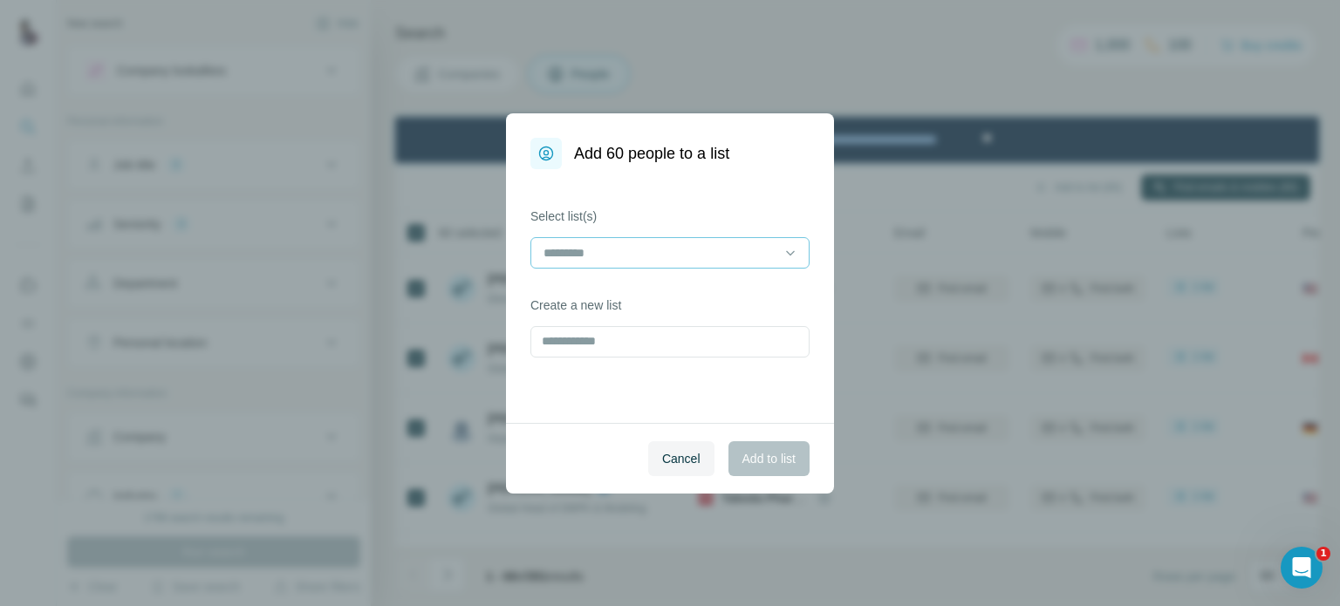
click at [691, 251] on input at bounding box center [659, 252] width 235 height 19
click at [632, 295] on div "CMC statistics" at bounding box center [669, 291] width 249 height 17
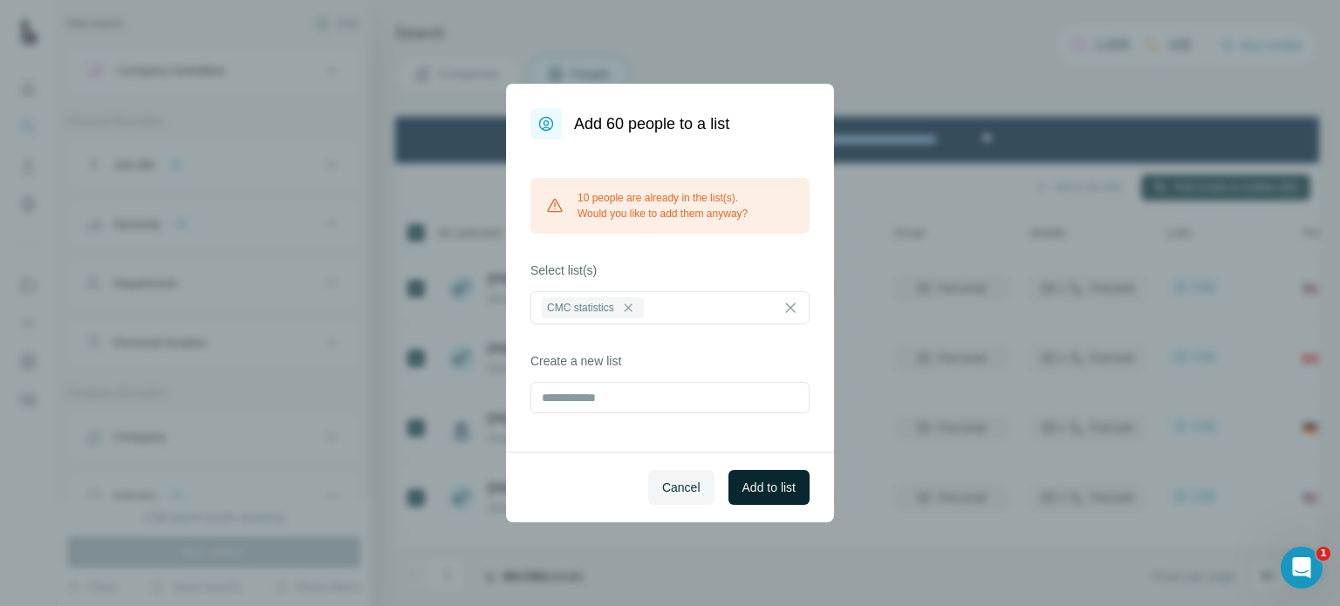
click at [754, 483] on span "Add to list" at bounding box center [768, 487] width 53 height 17
click at [885, 62] on div "Add 60 people to a list 10 people are already in the list(s). Would you like to…" at bounding box center [670, 303] width 1340 height 606
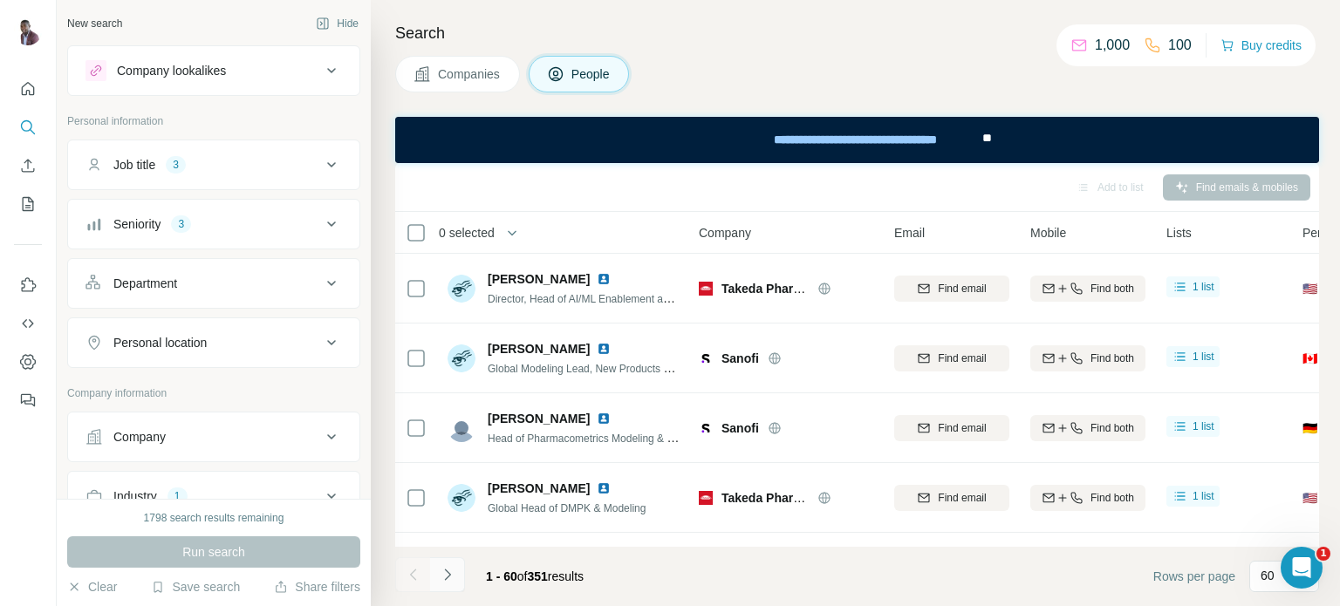
click at [454, 575] on icon "Navigate to next page" at bounding box center [447, 574] width 17 height 17
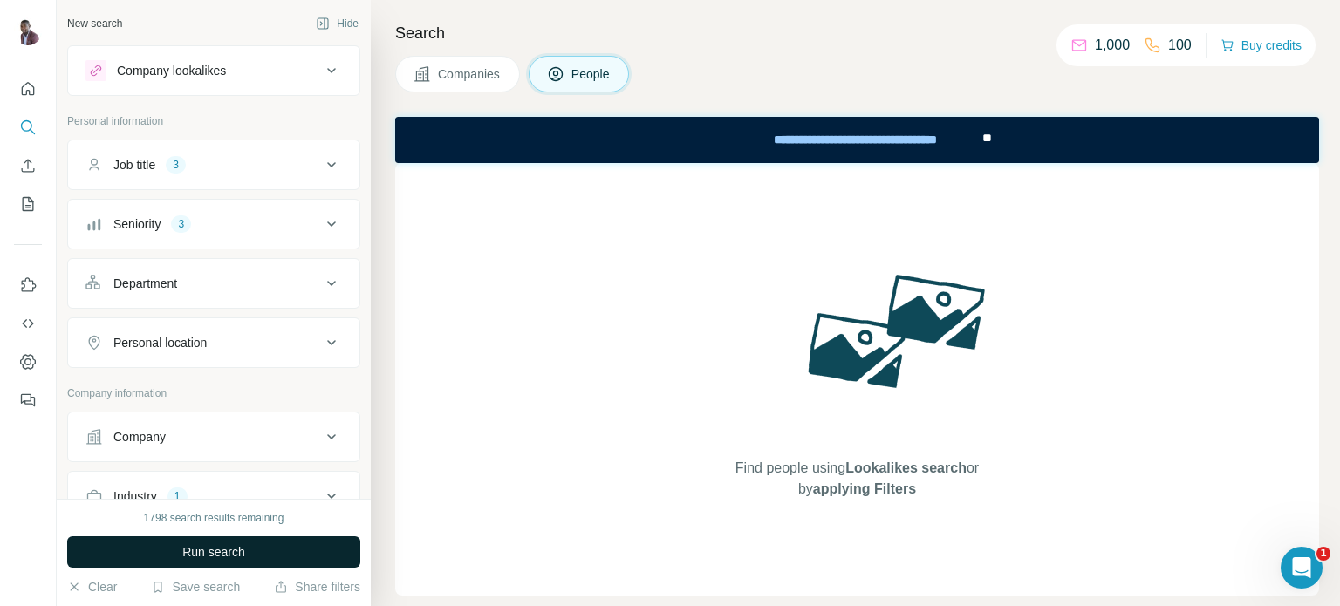
click at [228, 549] on span "Run search" at bounding box center [213, 551] width 63 height 17
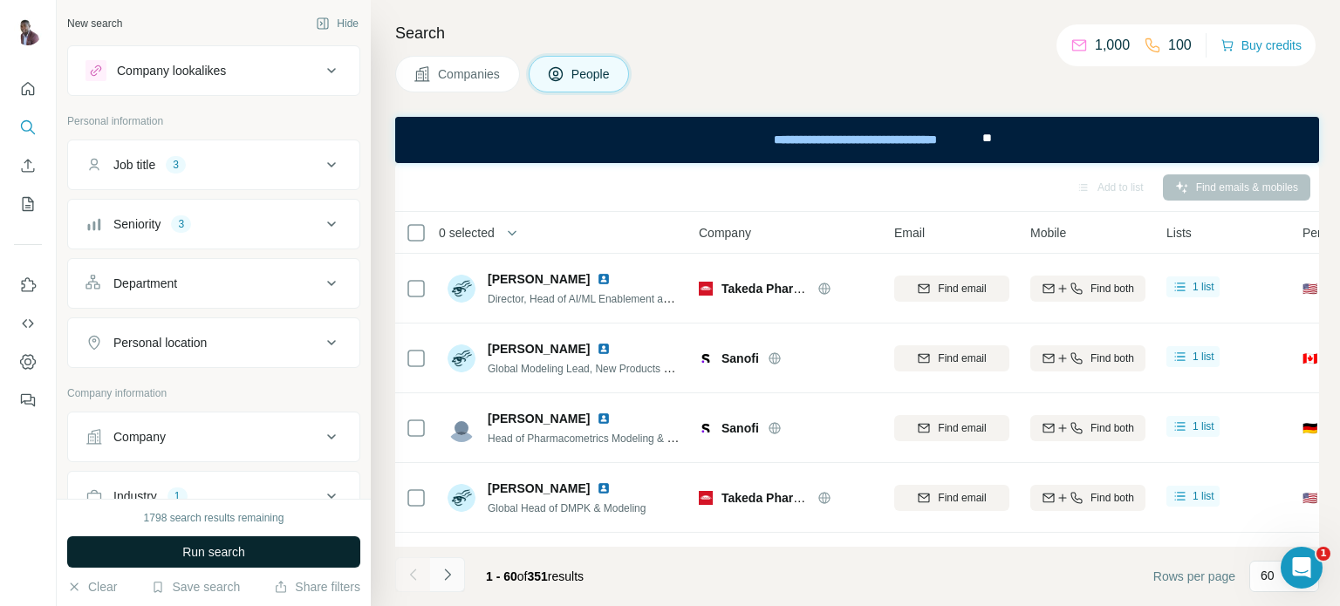
click at [448, 574] on icon "Navigate to next page" at bounding box center [447, 574] width 6 height 11
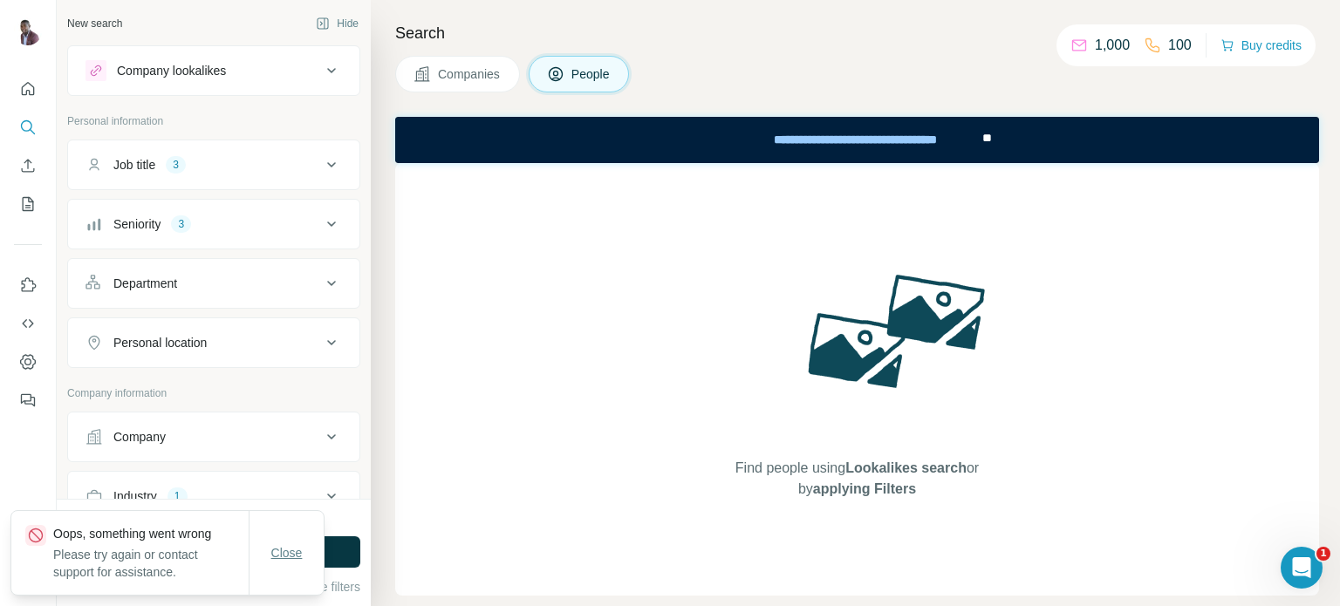
click at [271, 556] on span "Close" at bounding box center [286, 552] width 31 height 17
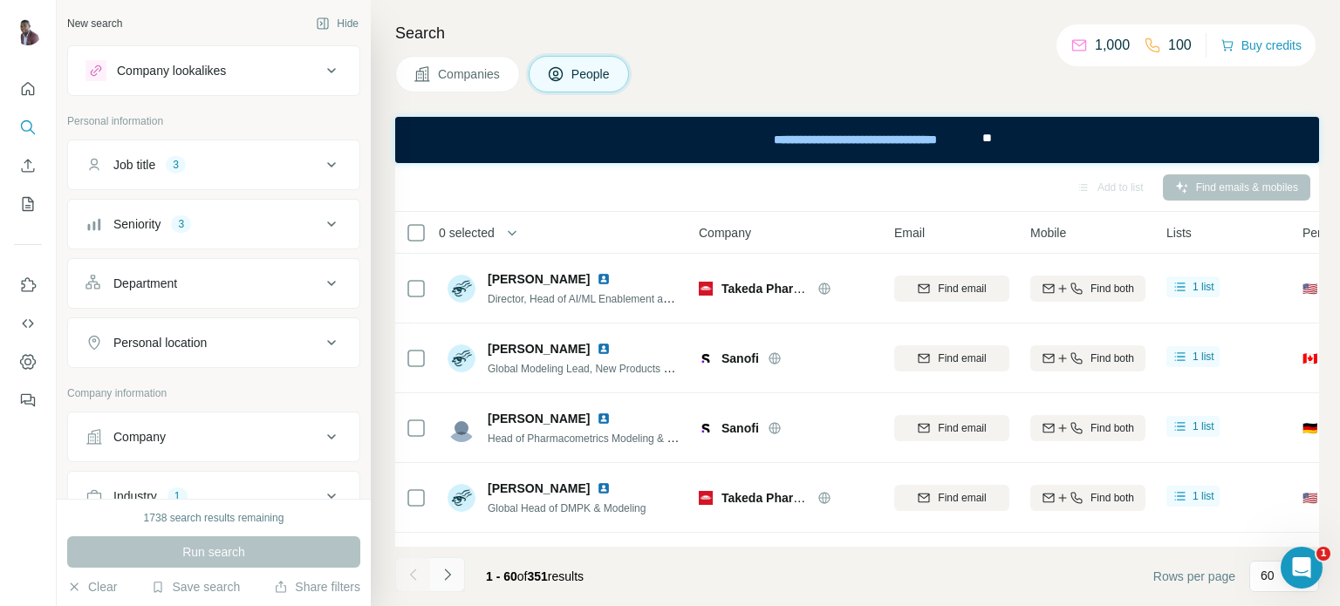
click at [450, 581] on icon "Navigate to next page" at bounding box center [447, 574] width 17 height 17
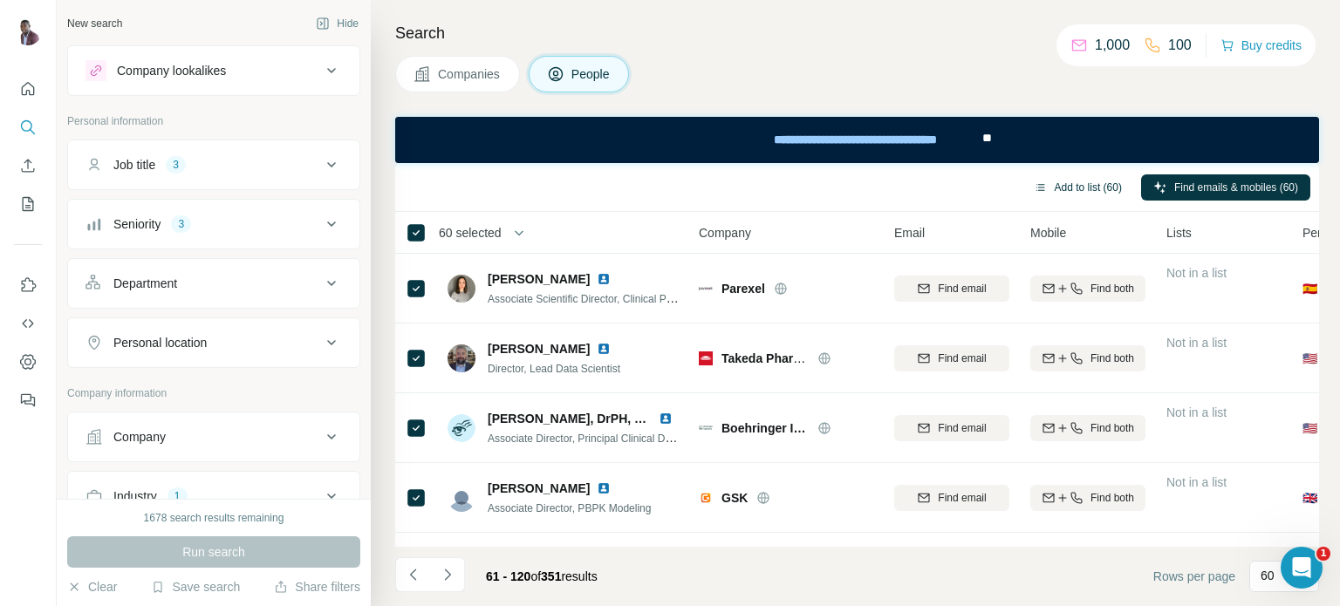
click at [1054, 186] on button "Add to list (60)" at bounding box center [1077, 187] width 113 height 26
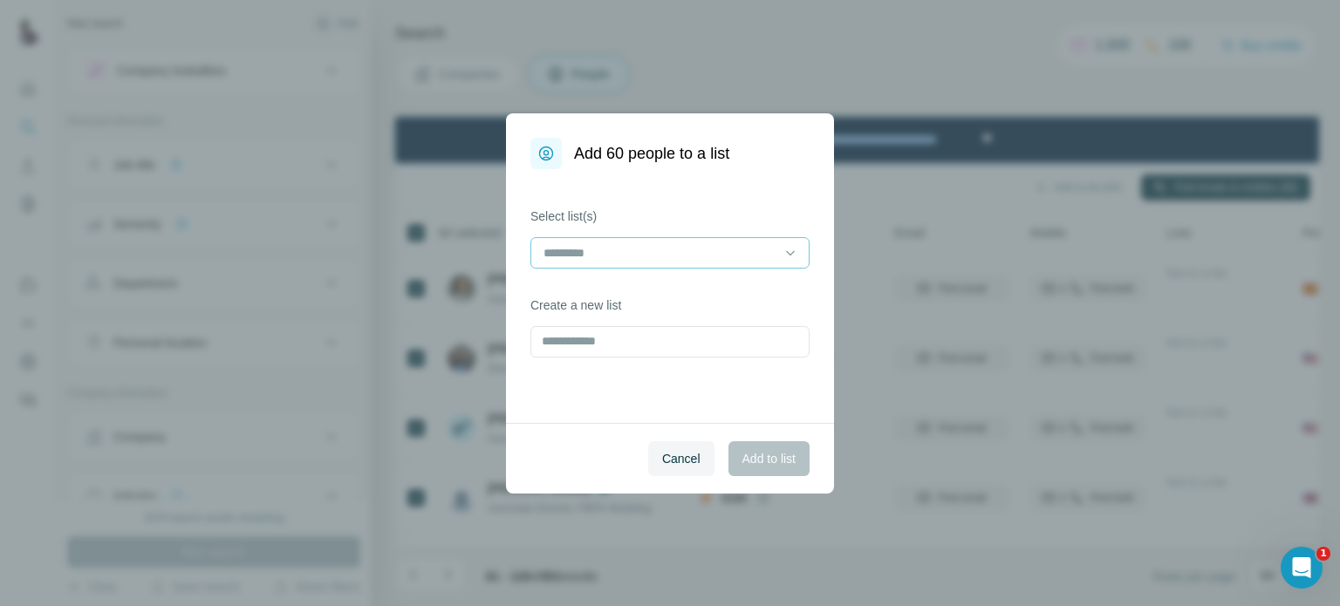
click at [754, 240] on div at bounding box center [659, 253] width 235 height 30
click at [631, 299] on div "CMC statistics" at bounding box center [669, 291] width 249 height 17
click at [742, 460] on span "Add to list" at bounding box center [768, 458] width 53 height 17
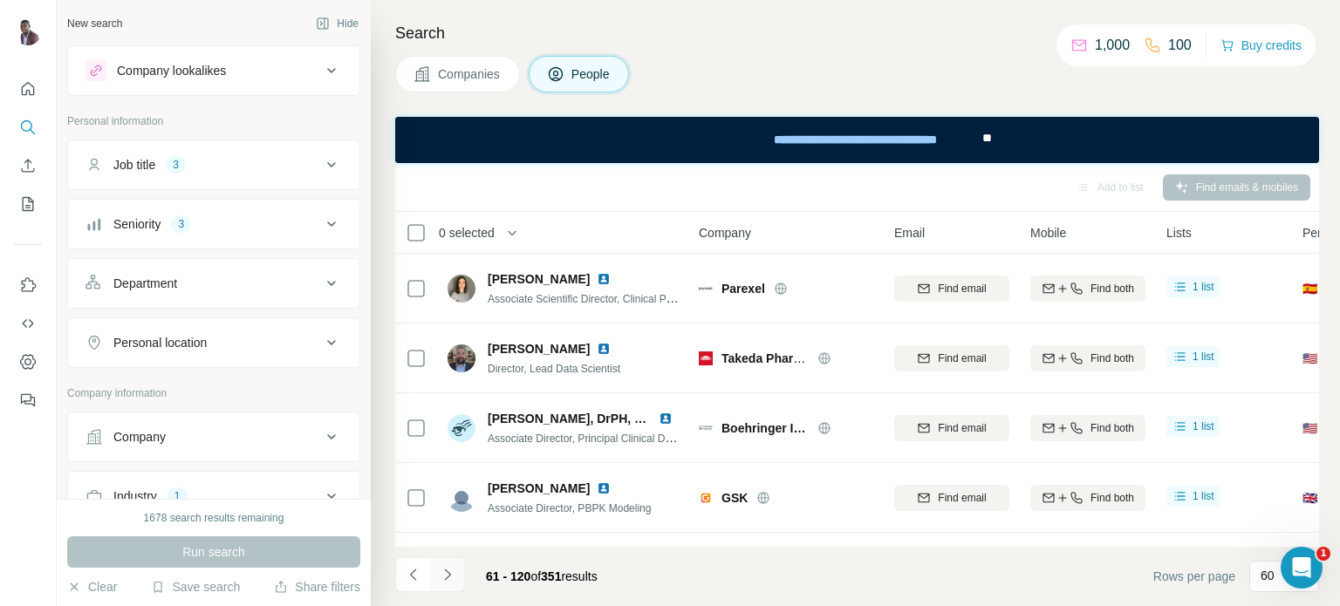
click at [451, 575] on icon "Navigate to next page" at bounding box center [447, 574] width 17 height 17
